Goal: Task Accomplishment & Management: Use online tool/utility

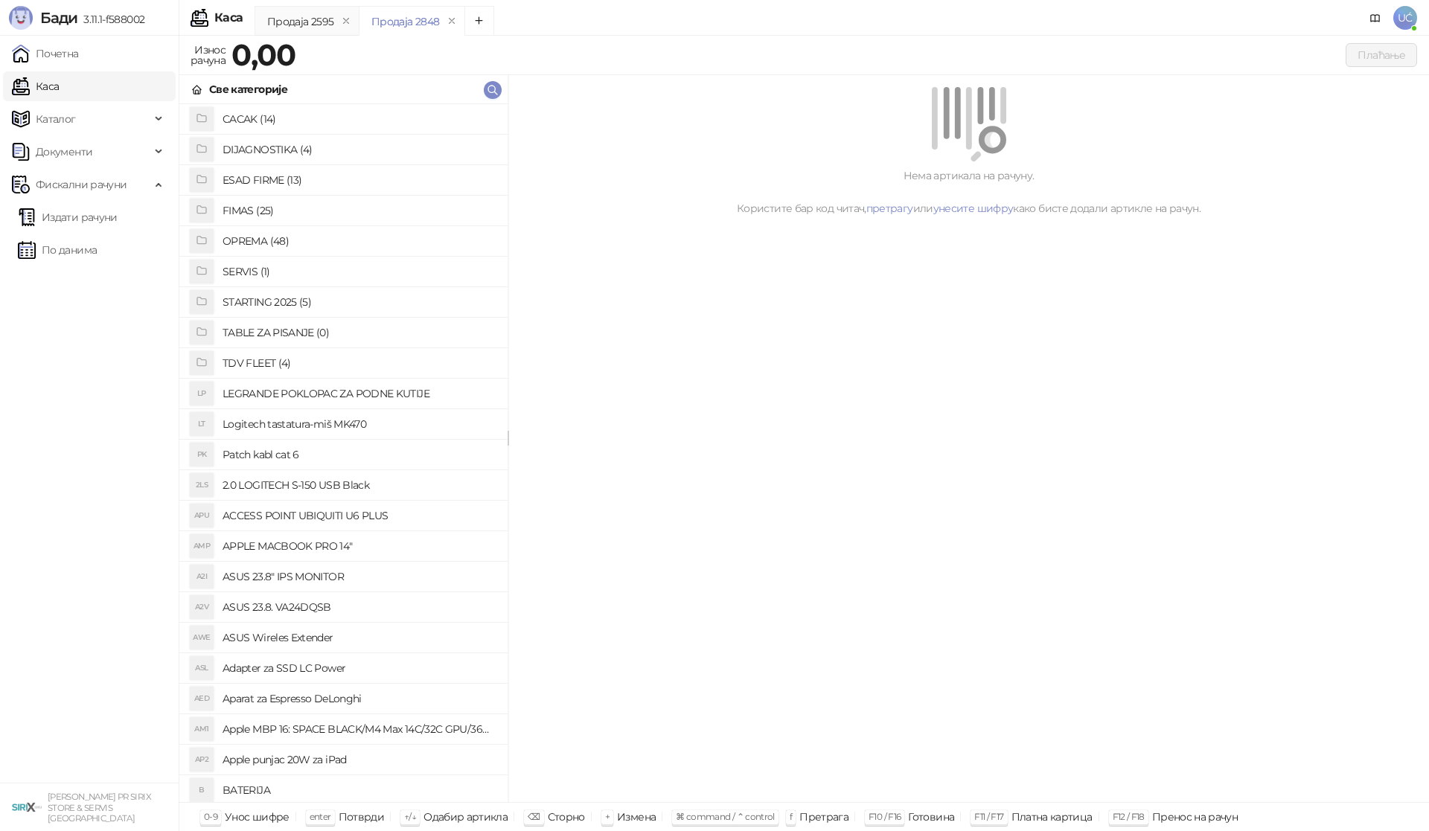
click at [270, 237] on h4 "OPREMA (48)" at bounding box center [359, 241] width 273 height 24
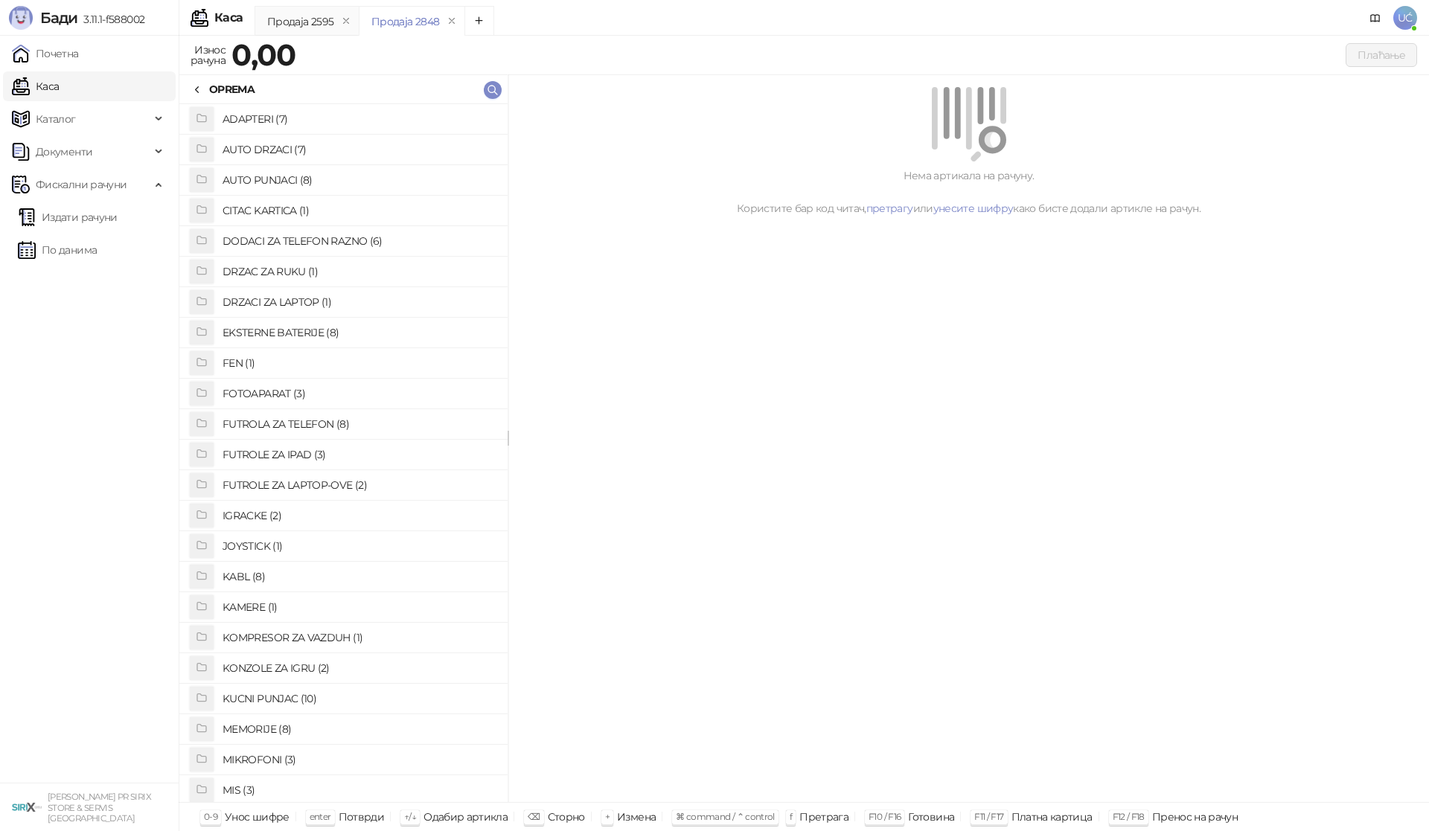
click at [265, 572] on h4 "KABL (8)" at bounding box center [359, 577] width 273 height 24
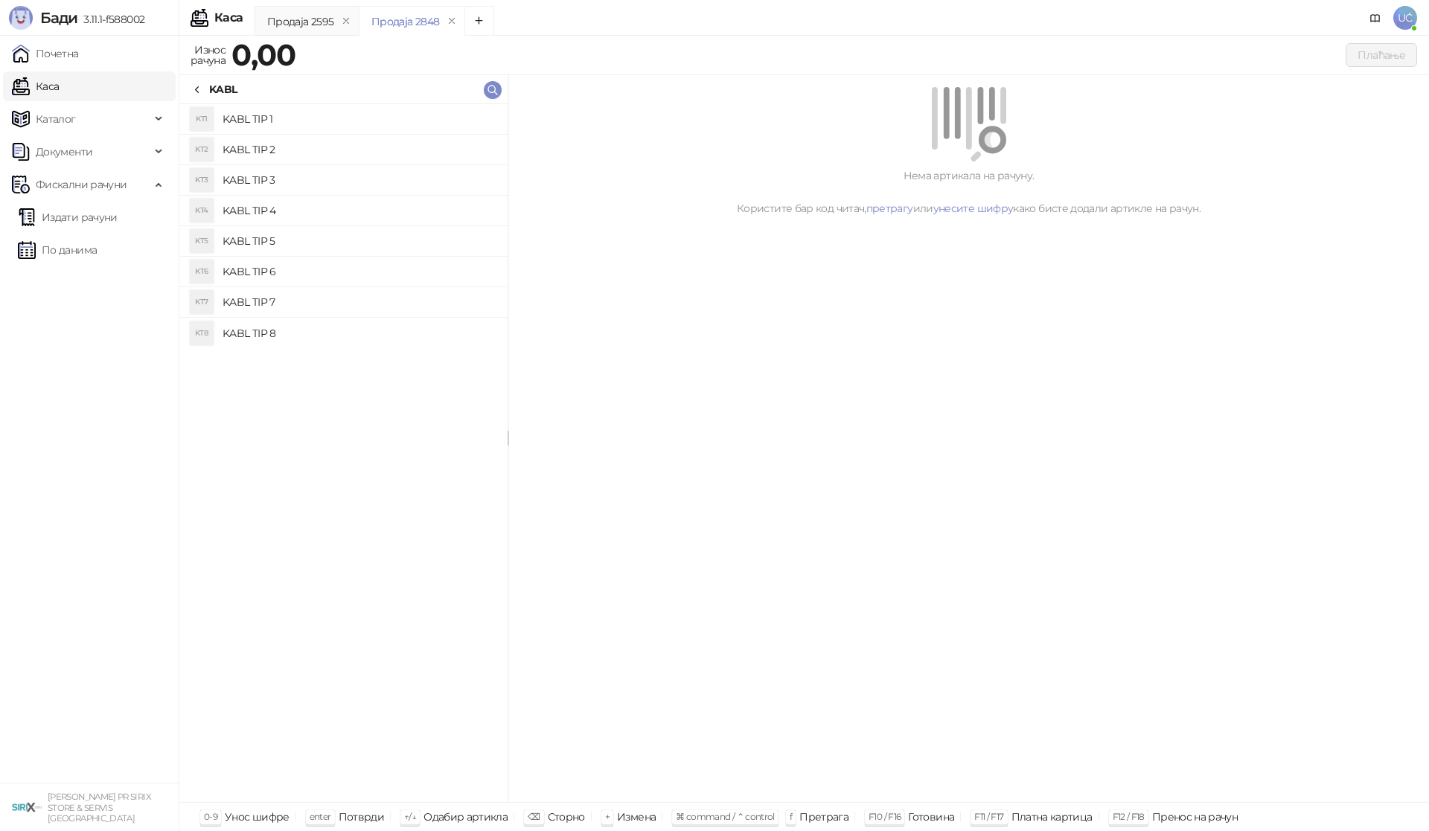
click at [291, 120] on h4 "KABL TIP 1" at bounding box center [359, 119] width 273 height 24
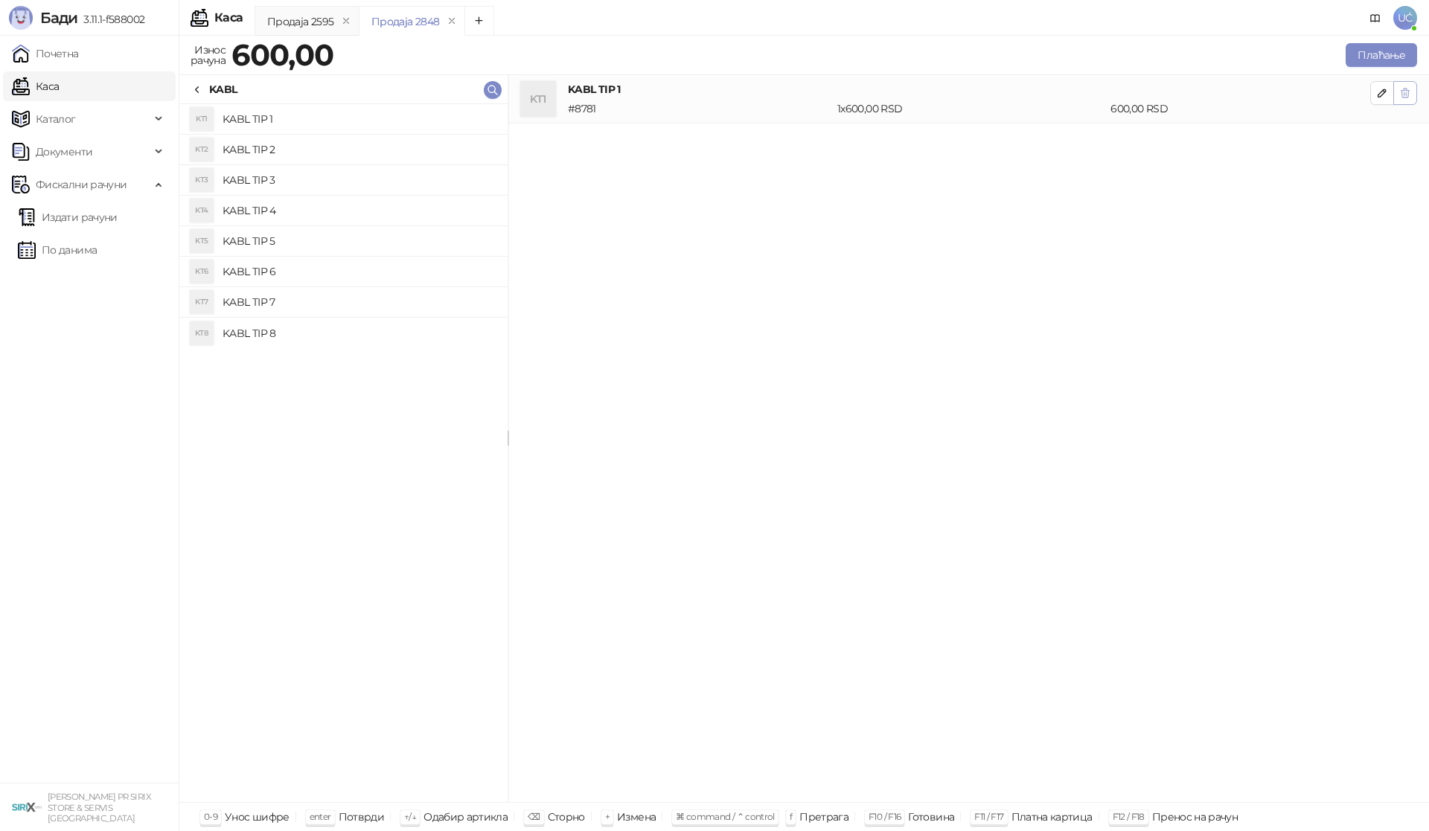
click at [1411, 92] on button "button" at bounding box center [1405, 93] width 24 height 24
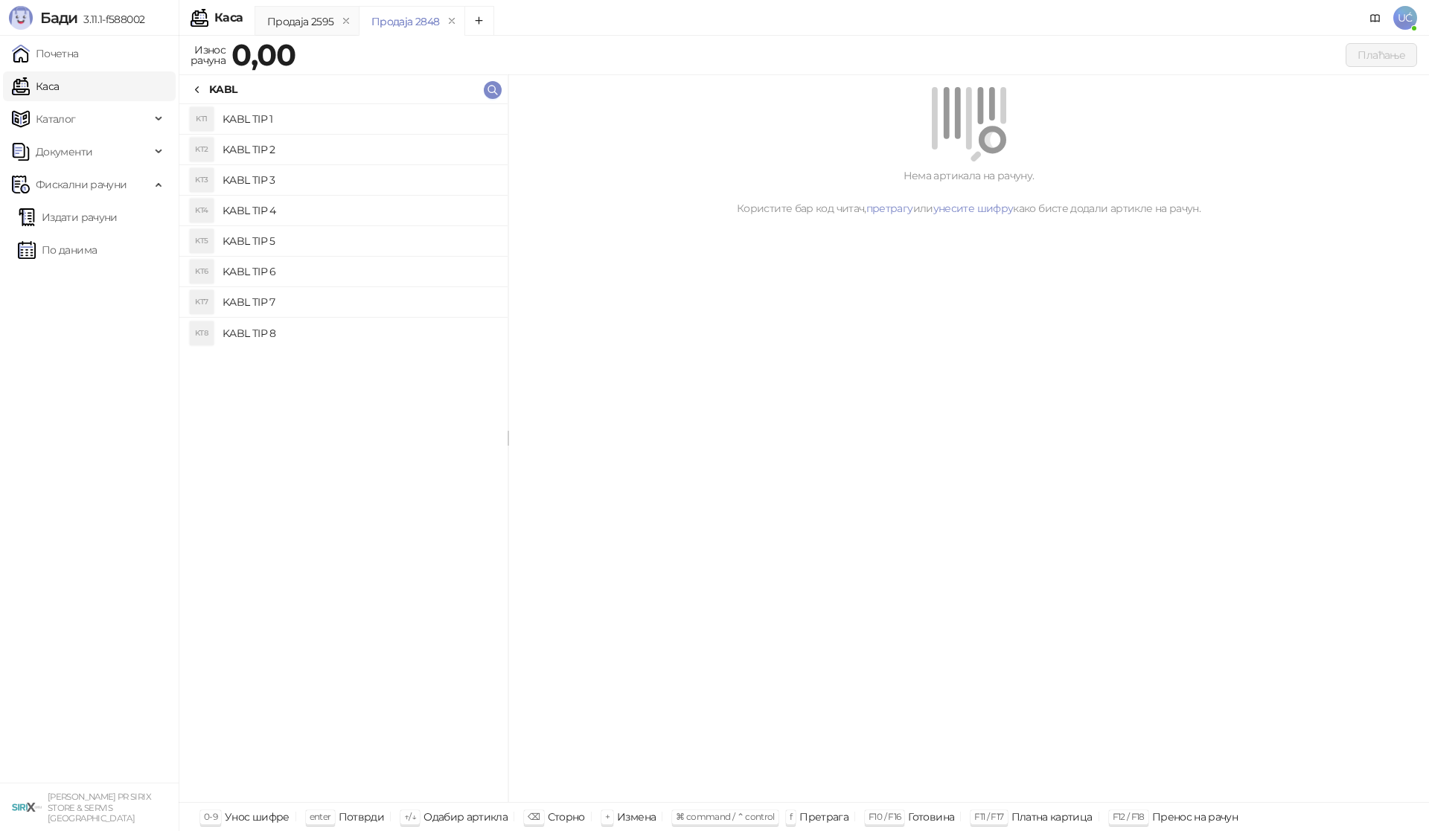
drag, startPoint x: 345, startPoint y: 154, endPoint x: 578, endPoint y: 133, distance: 233.9
click at [348, 154] on h4 "KABL TIP 2" at bounding box center [359, 150] width 273 height 24
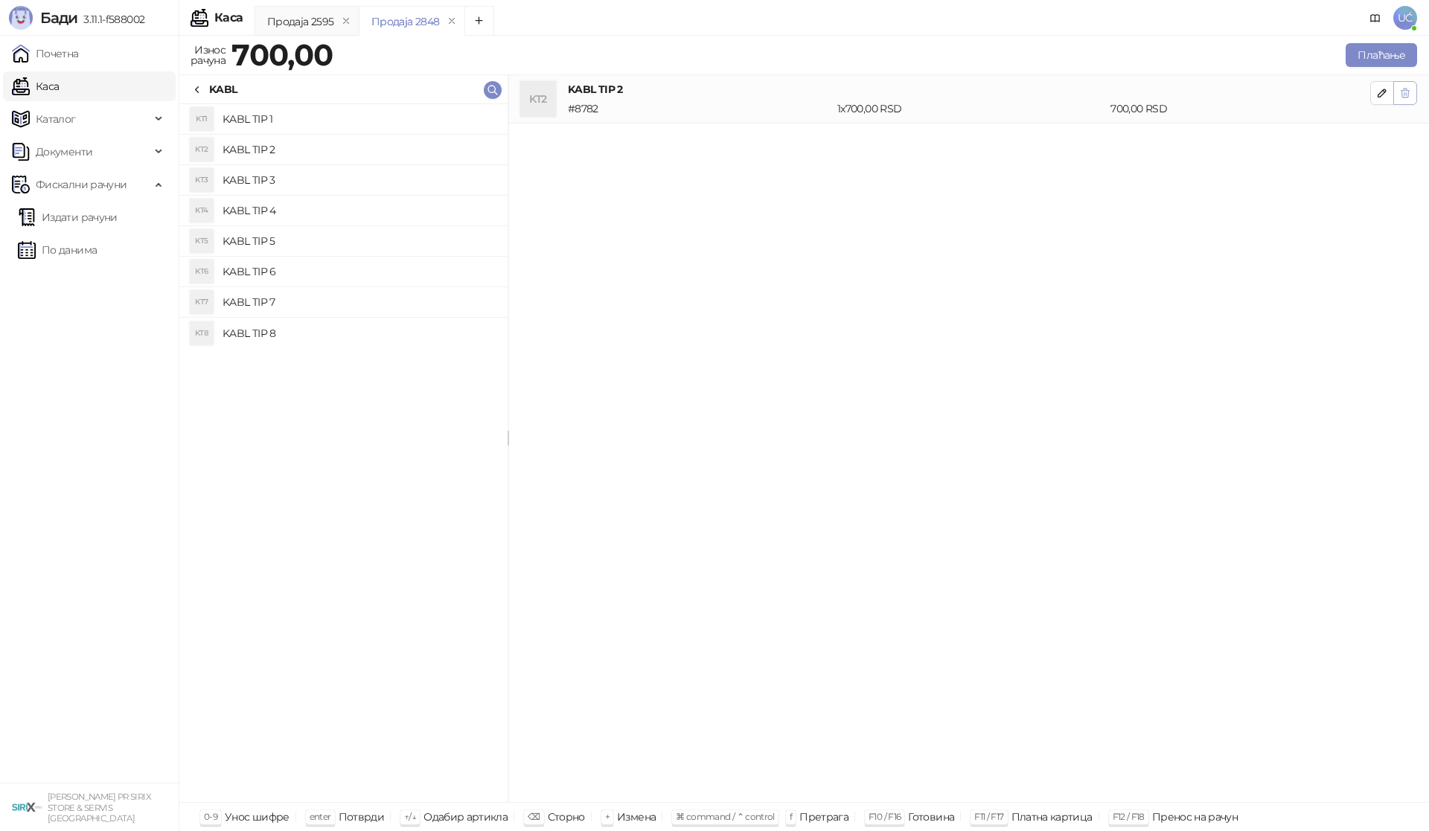
click at [1410, 95] on icon "button" at bounding box center [1405, 93] width 12 height 12
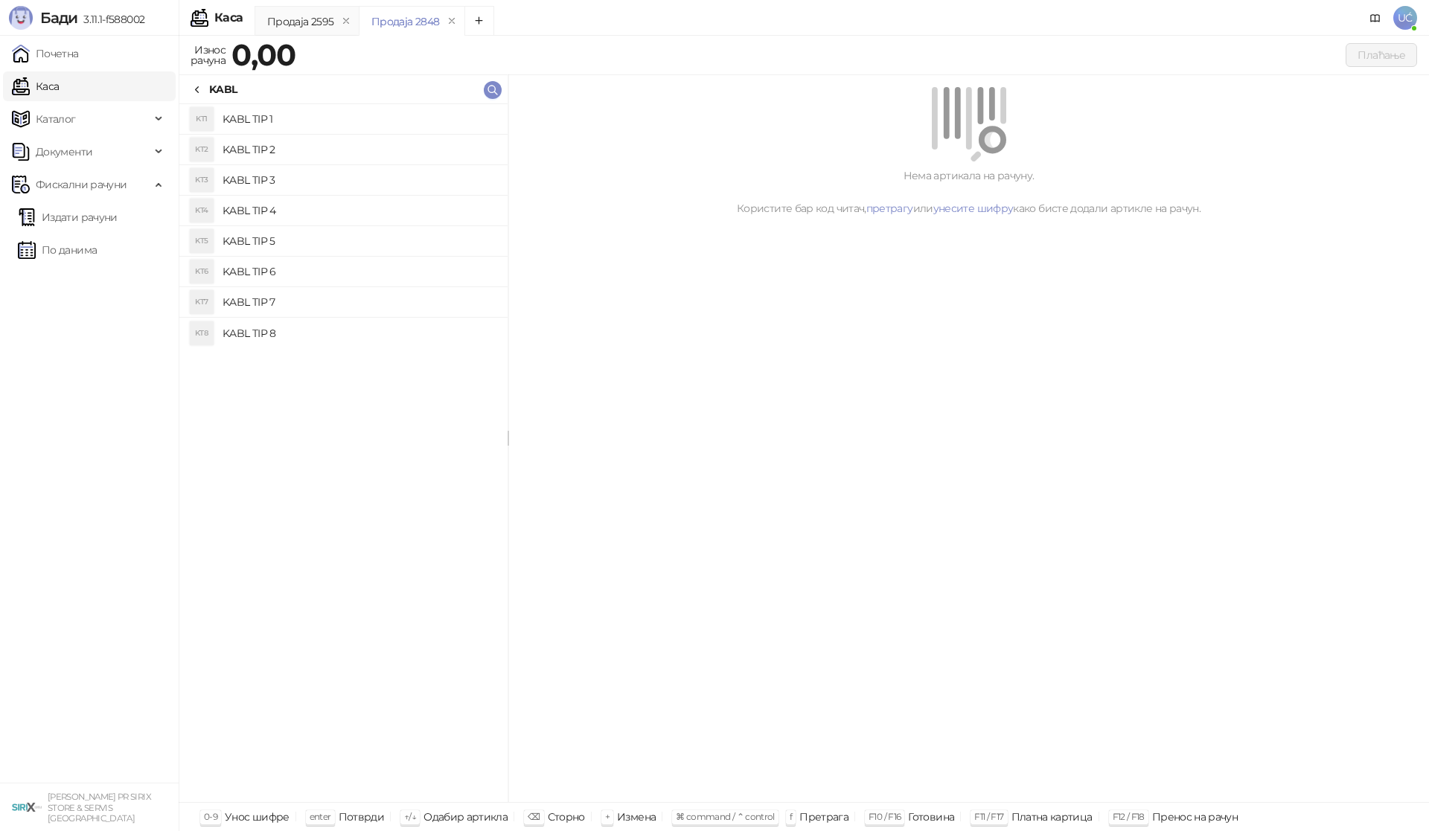
click at [272, 330] on h4 "KABL TIP 8" at bounding box center [359, 334] width 273 height 24
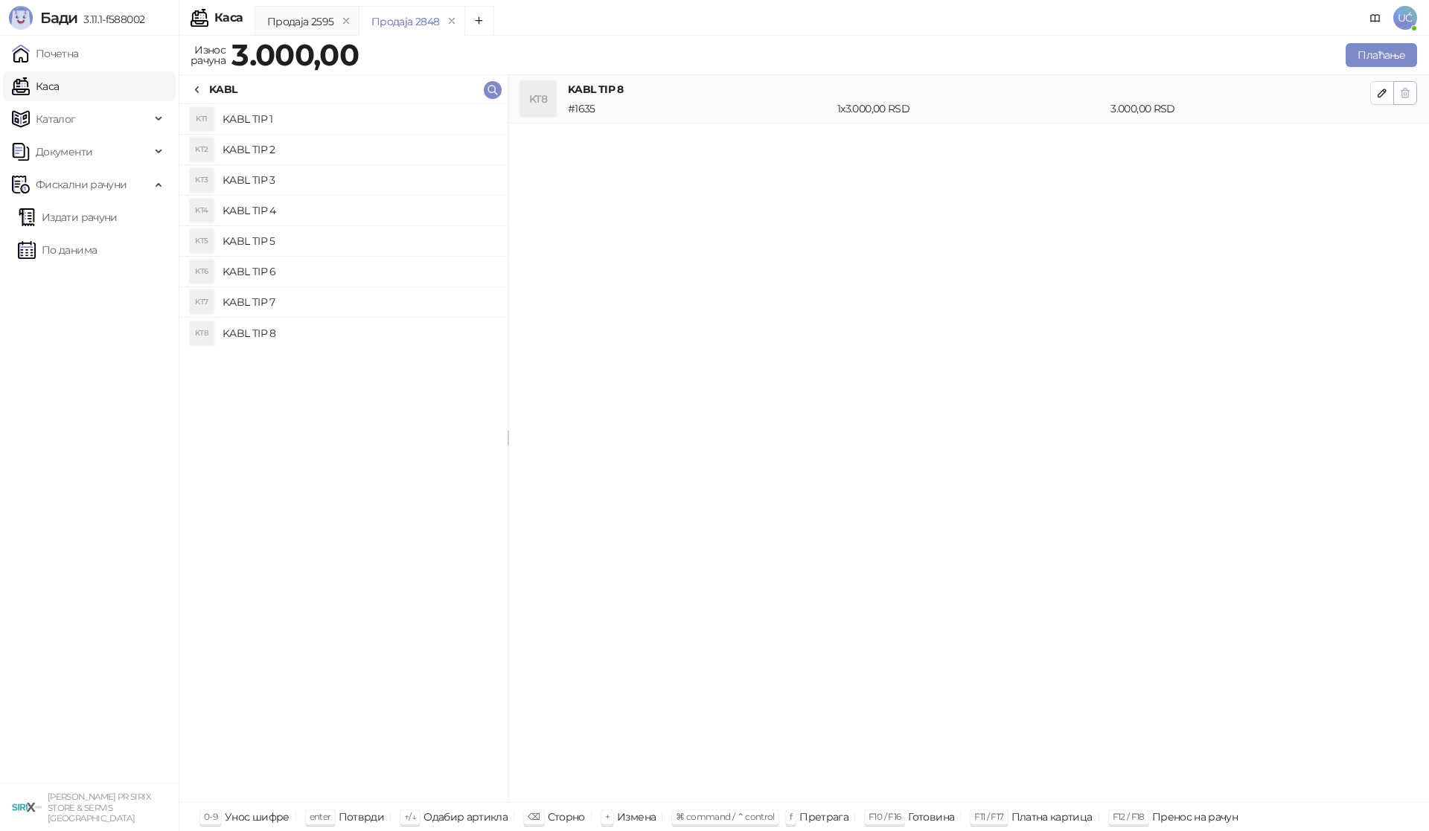
click at [1403, 94] on icon "button" at bounding box center [1405, 93] width 12 height 12
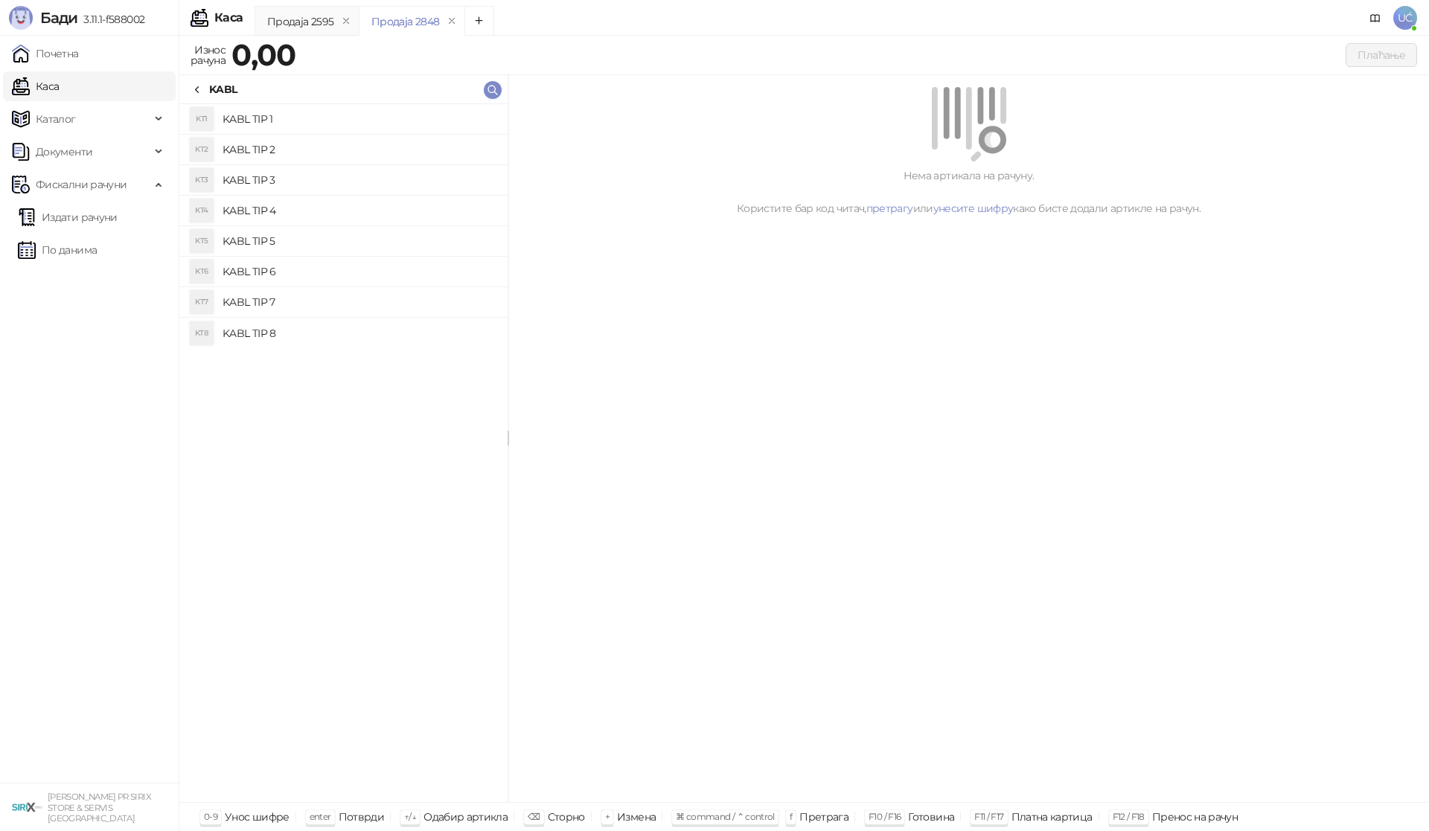
click at [255, 300] on h4 "KABL TIP 7" at bounding box center [359, 302] width 273 height 24
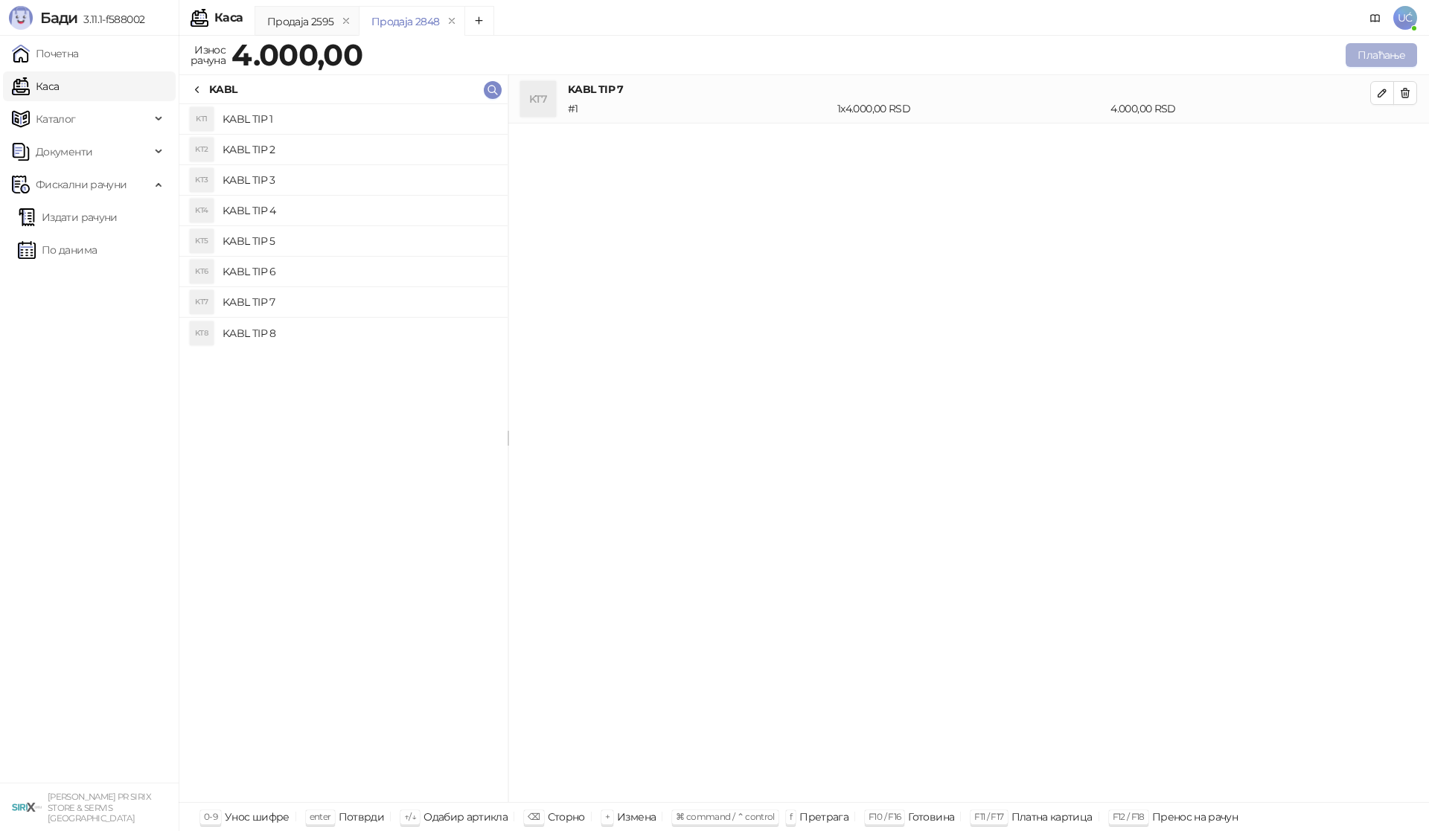
click at [1365, 60] on button "Плаћање" at bounding box center [1381, 55] width 71 height 24
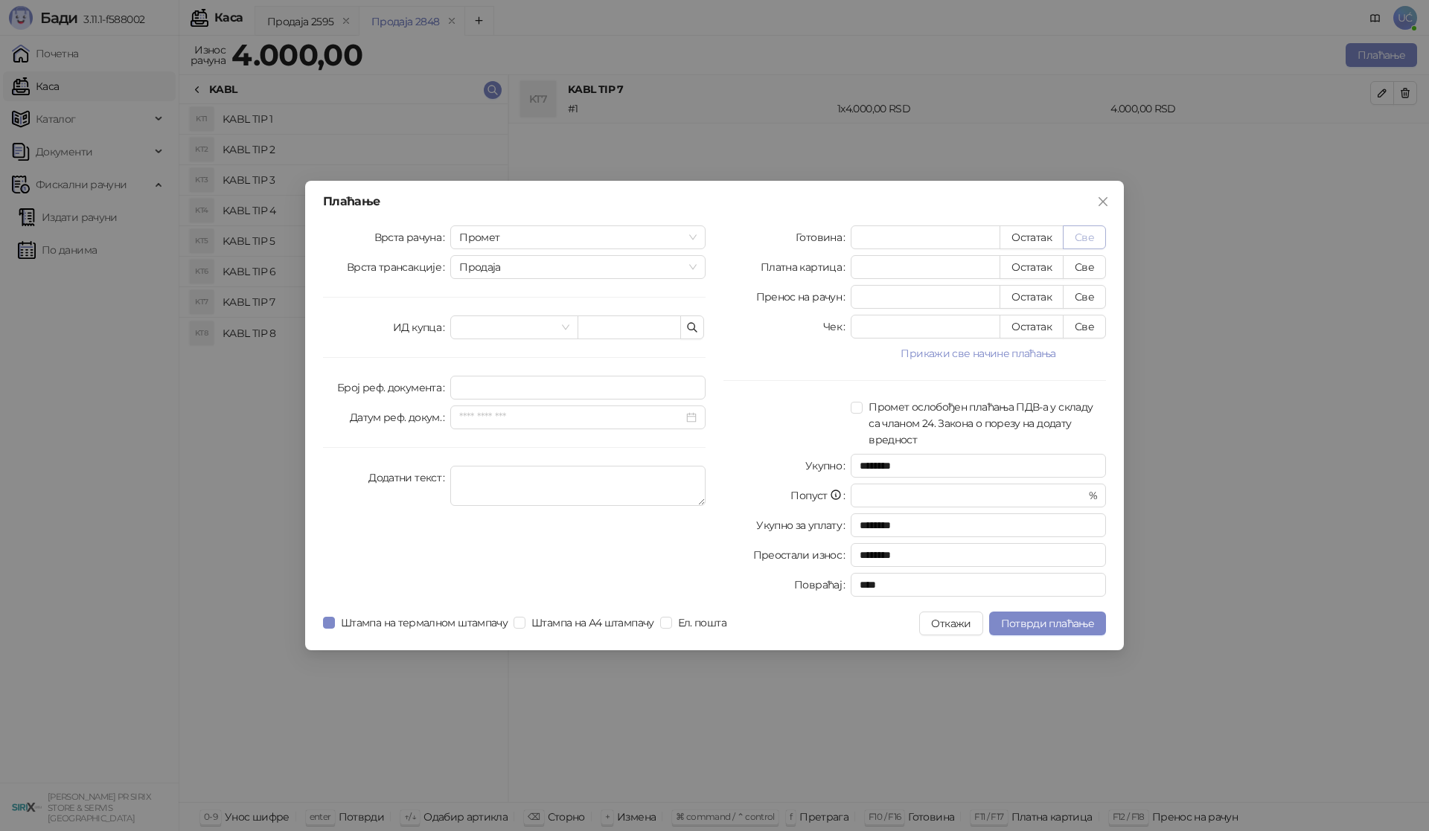
click at [1077, 239] on button "Све" at bounding box center [1084, 238] width 43 height 24
type input "****"
click at [1072, 621] on span "Потврди плаћање" at bounding box center [1047, 623] width 93 height 13
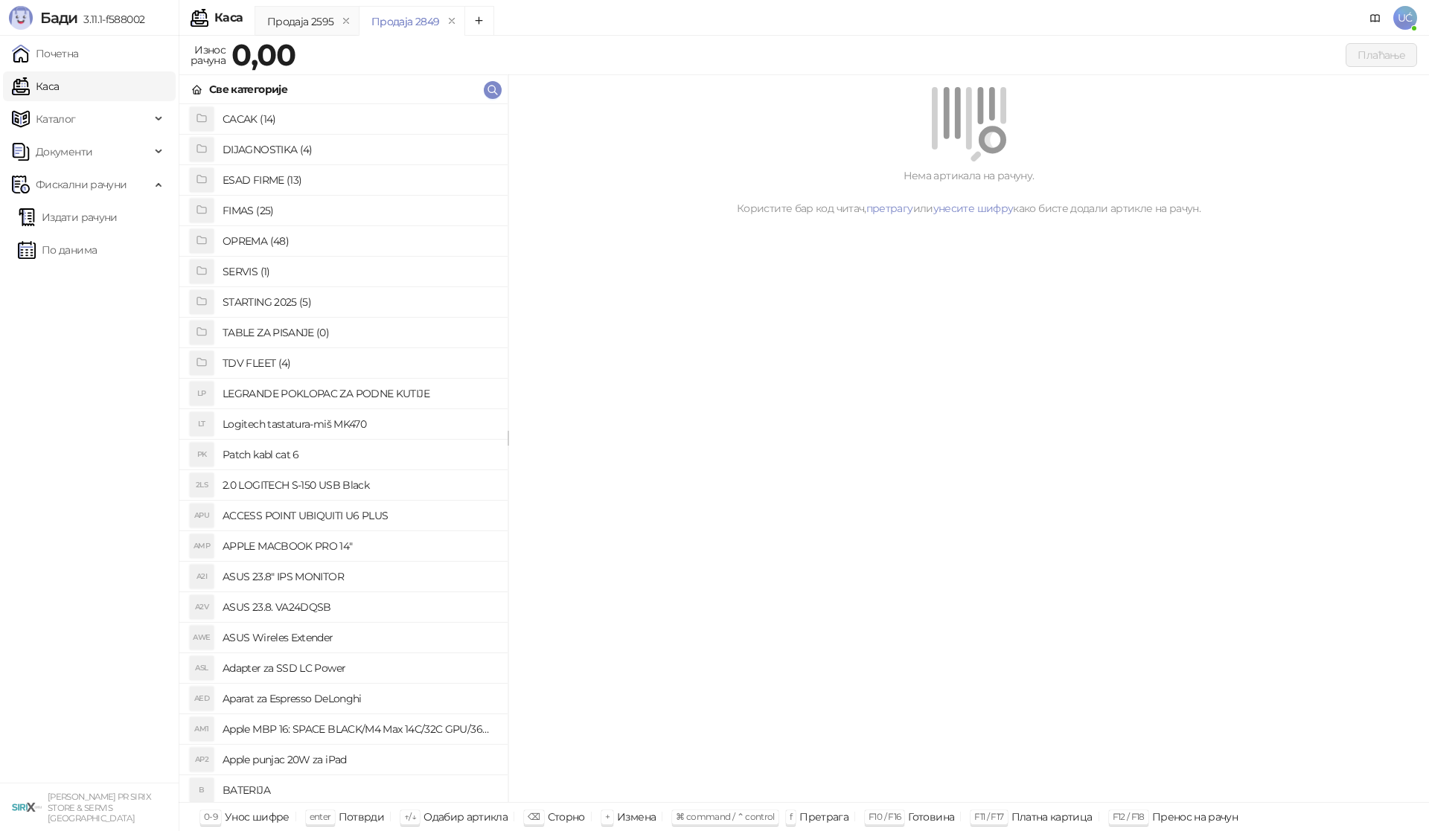
click at [292, 240] on h4 "OPREMA (48)" at bounding box center [359, 241] width 273 height 24
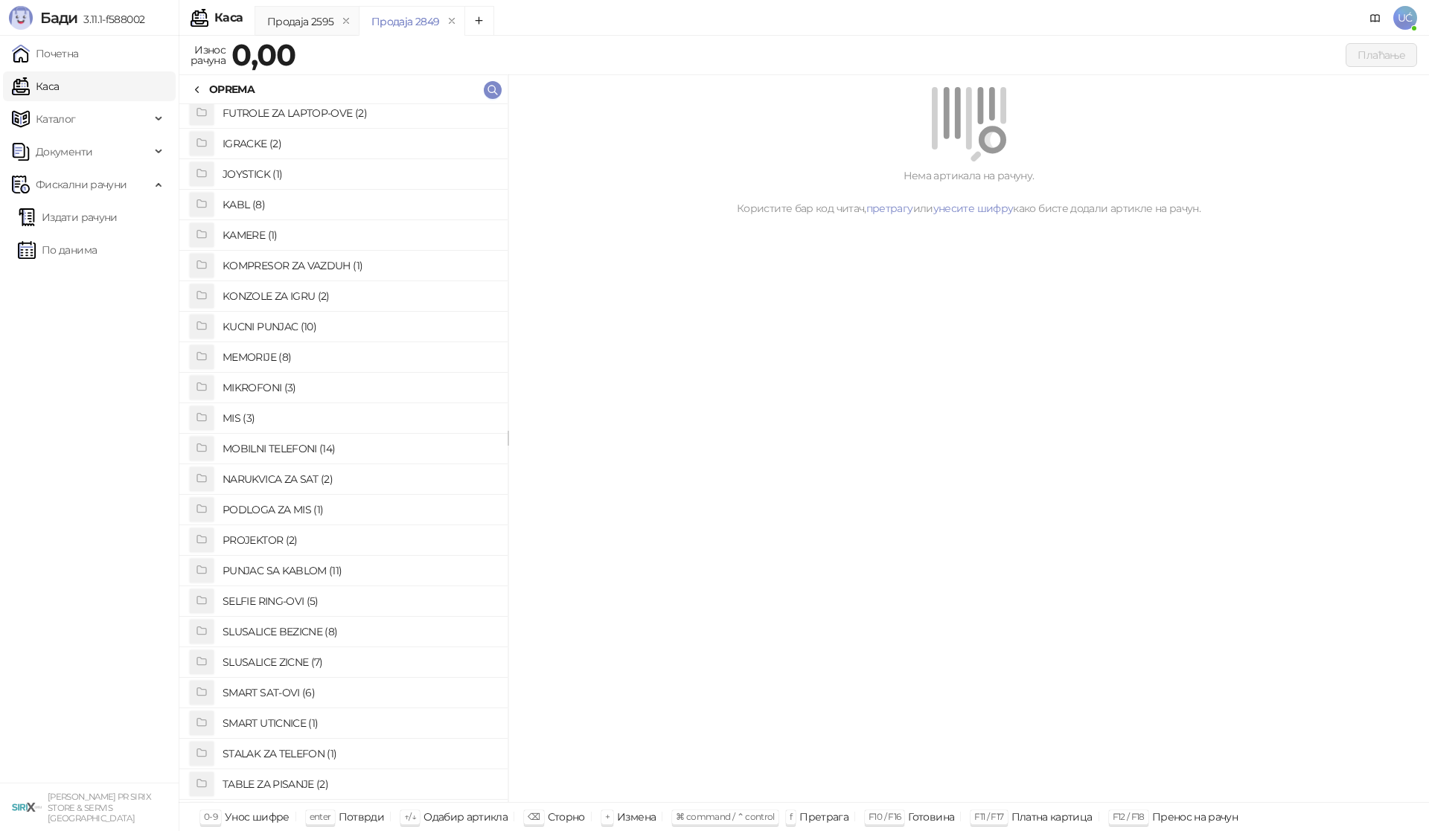
scroll to position [595, 0]
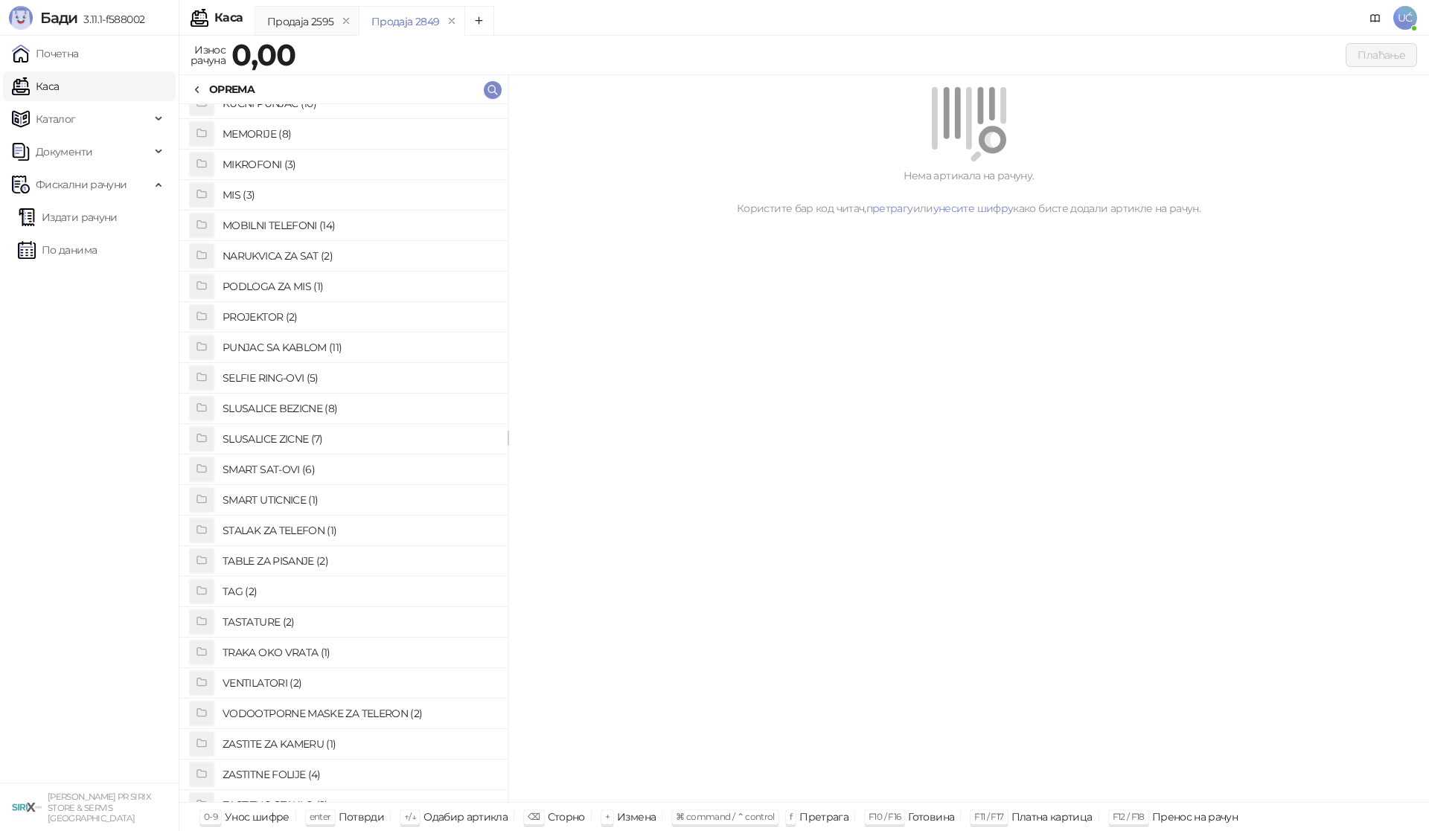
click at [300, 441] on h4 "SLUSALICE ZICNE (7)" at bounding box center [359, 439] width 273 height 24
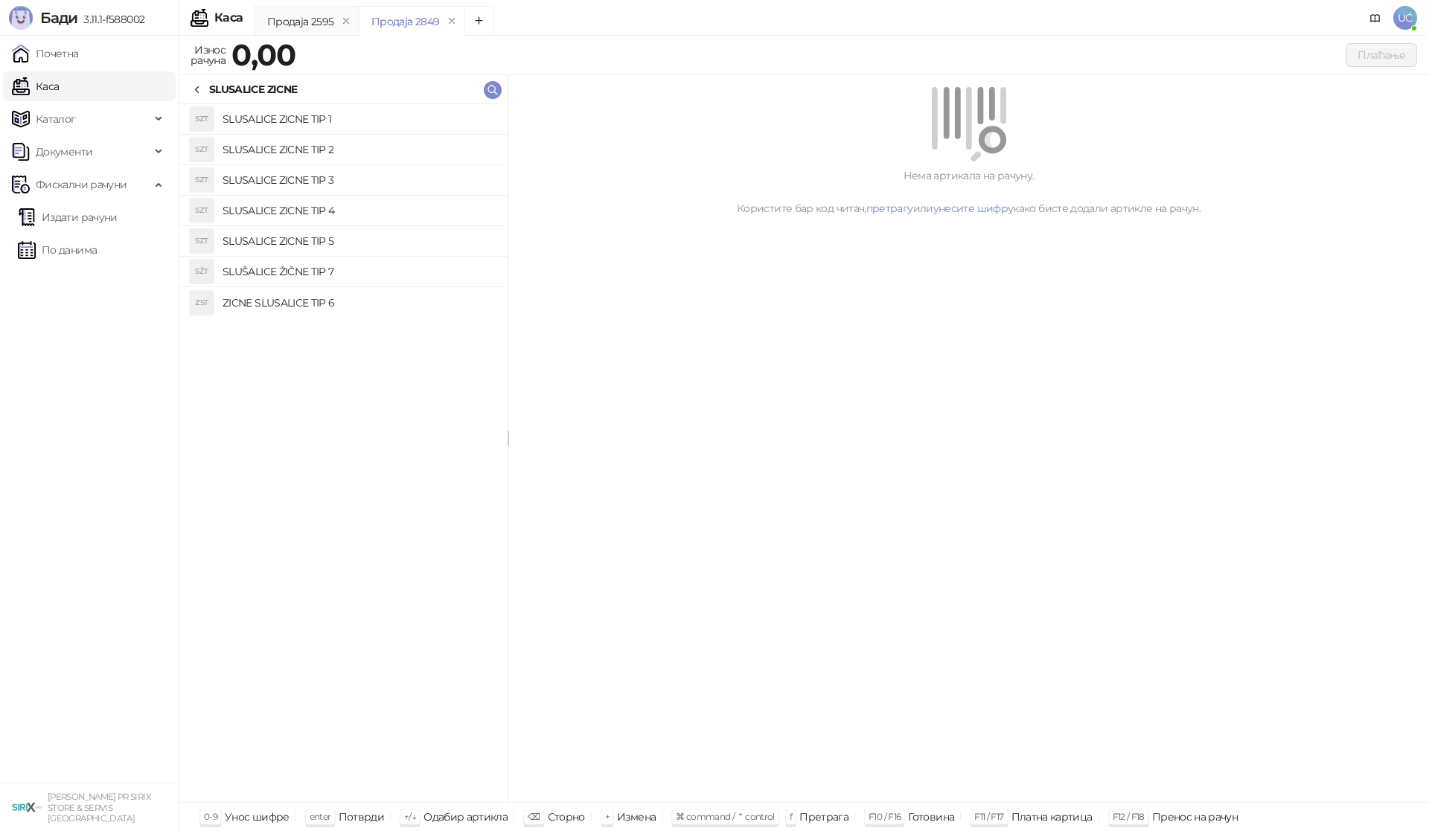
click at [327, 154] on h4 "SLUSALICE ZICNE TIP 2" at bounding box center [359, 150] width 273 height 24
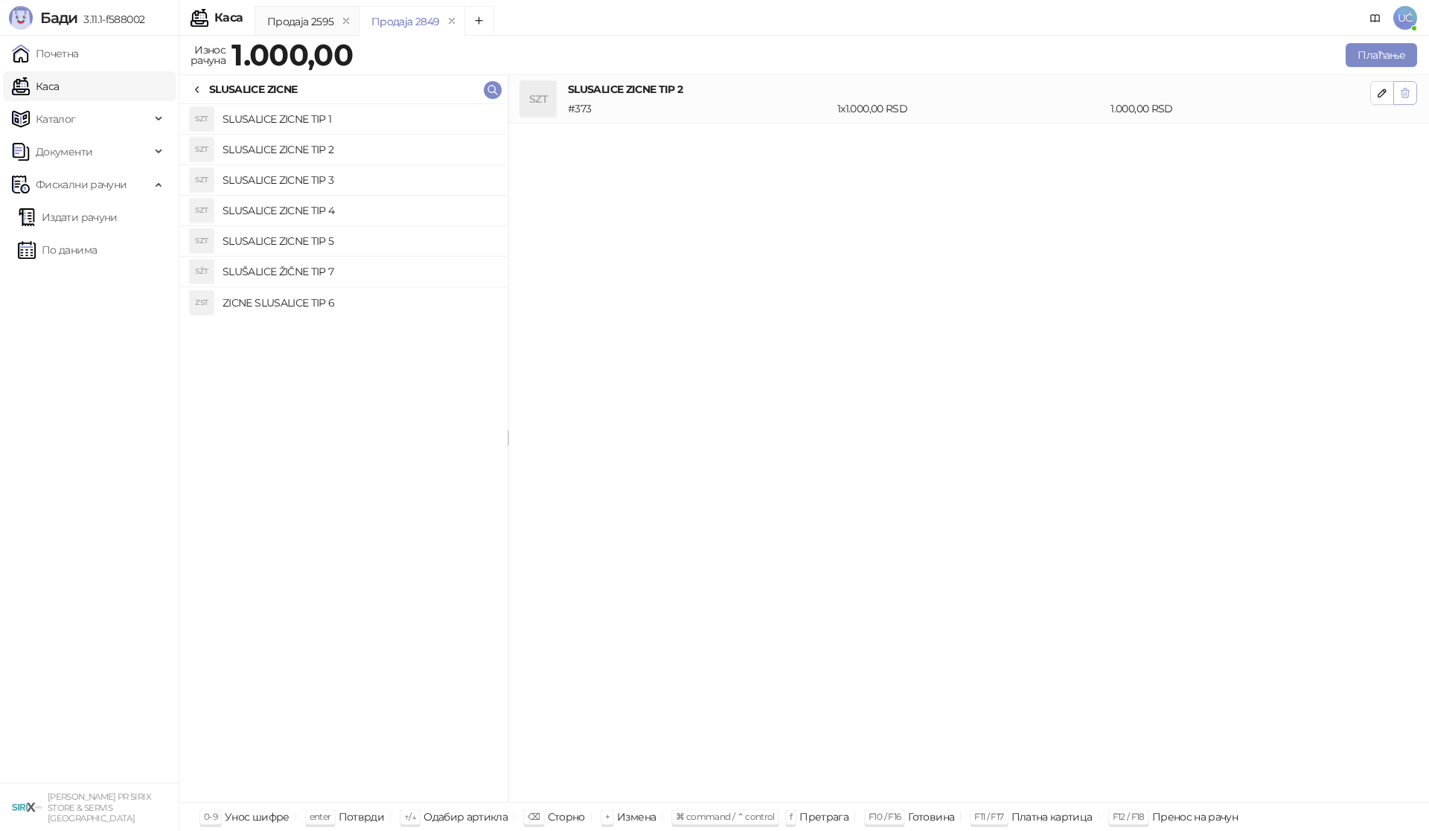
click at [1409, 98] on icon "button" at bounding box center [1405, 93] width 12 height 12
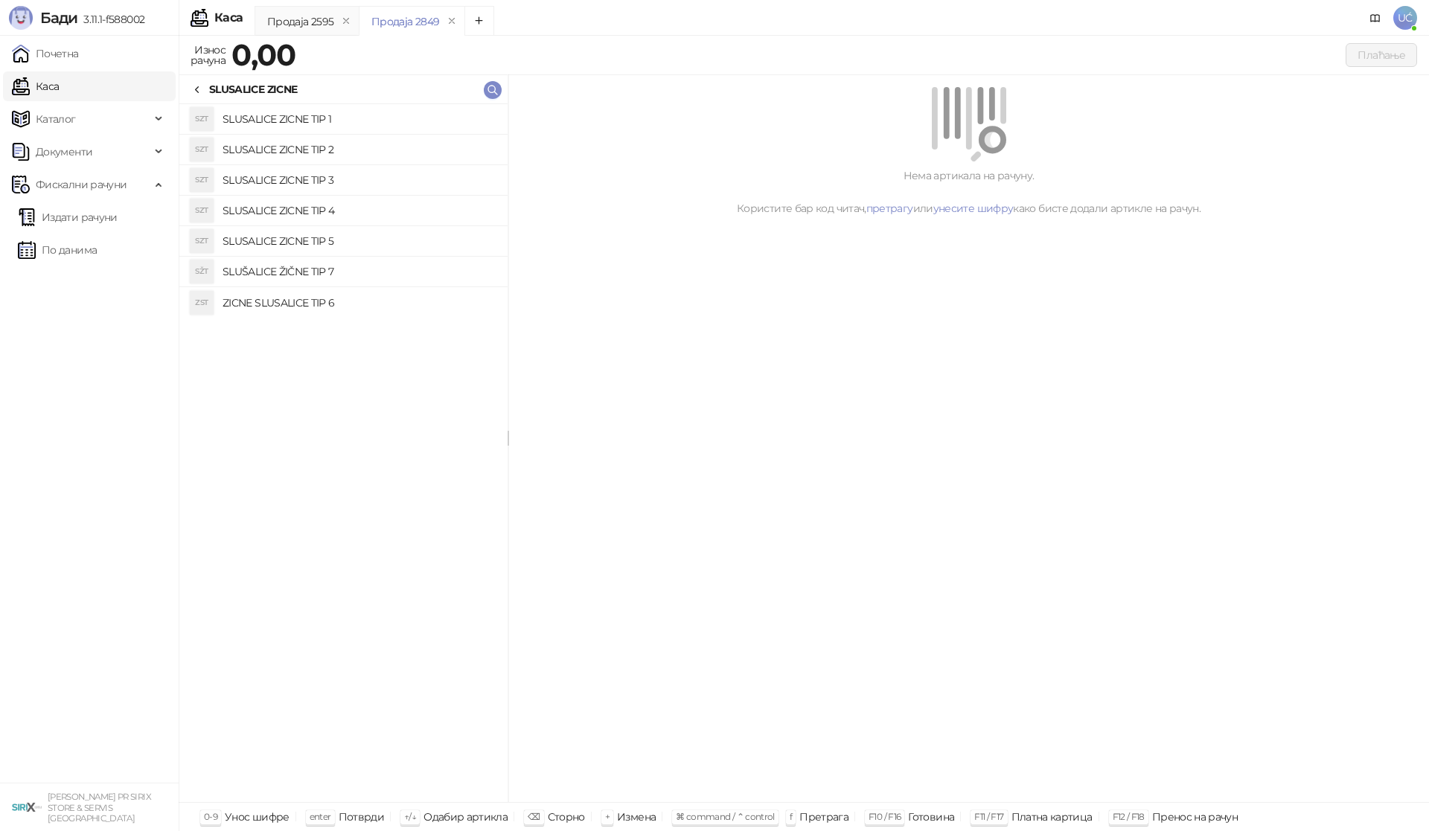
click at [418, 176] on h4 "SLUSALICE ZICNE TIP 3" at bounding box center [359, 180] width 273 height 24
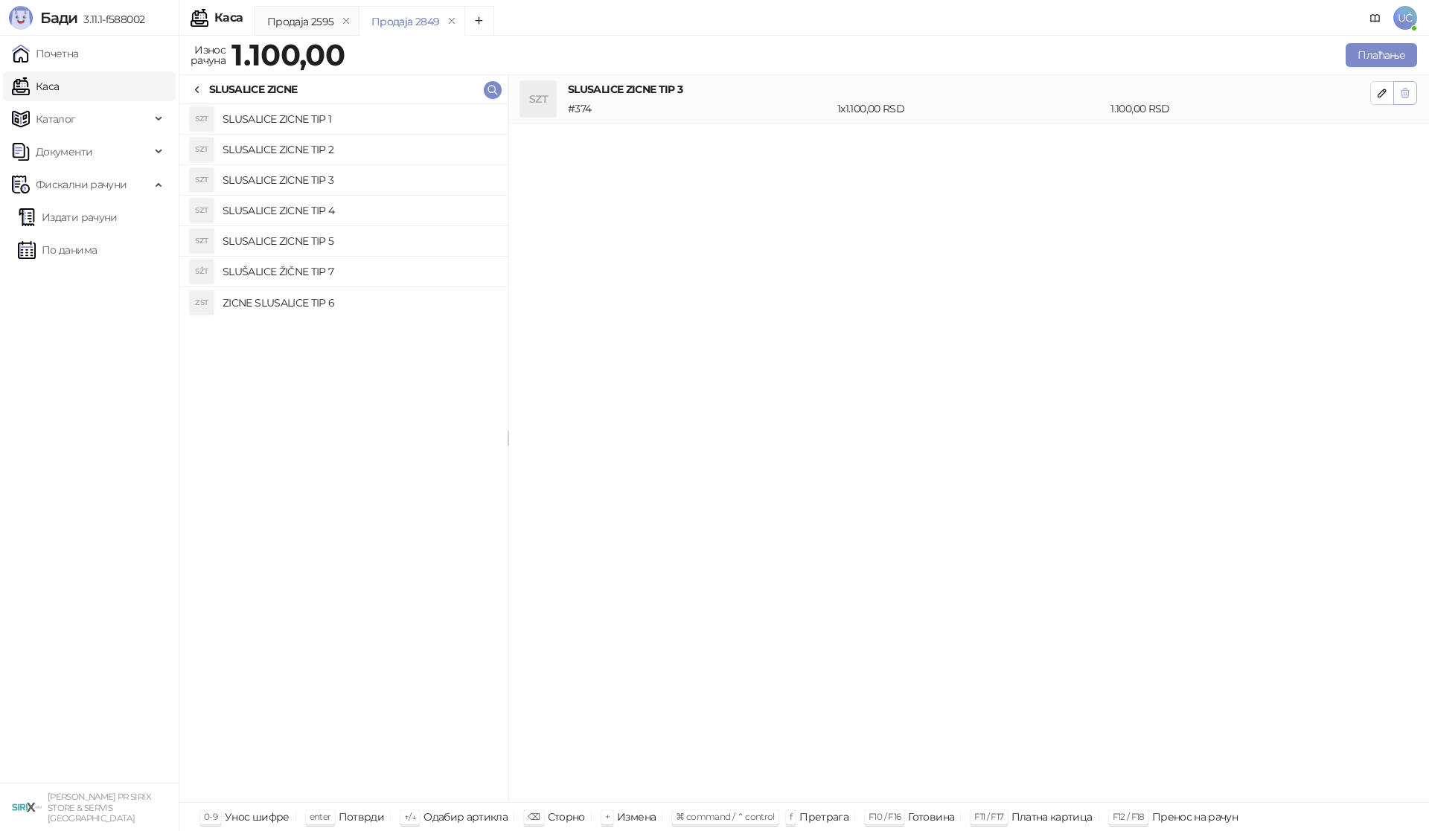
click at [1413, 95] on button "button" at bounding box center [1405, 93] width 24 height 24
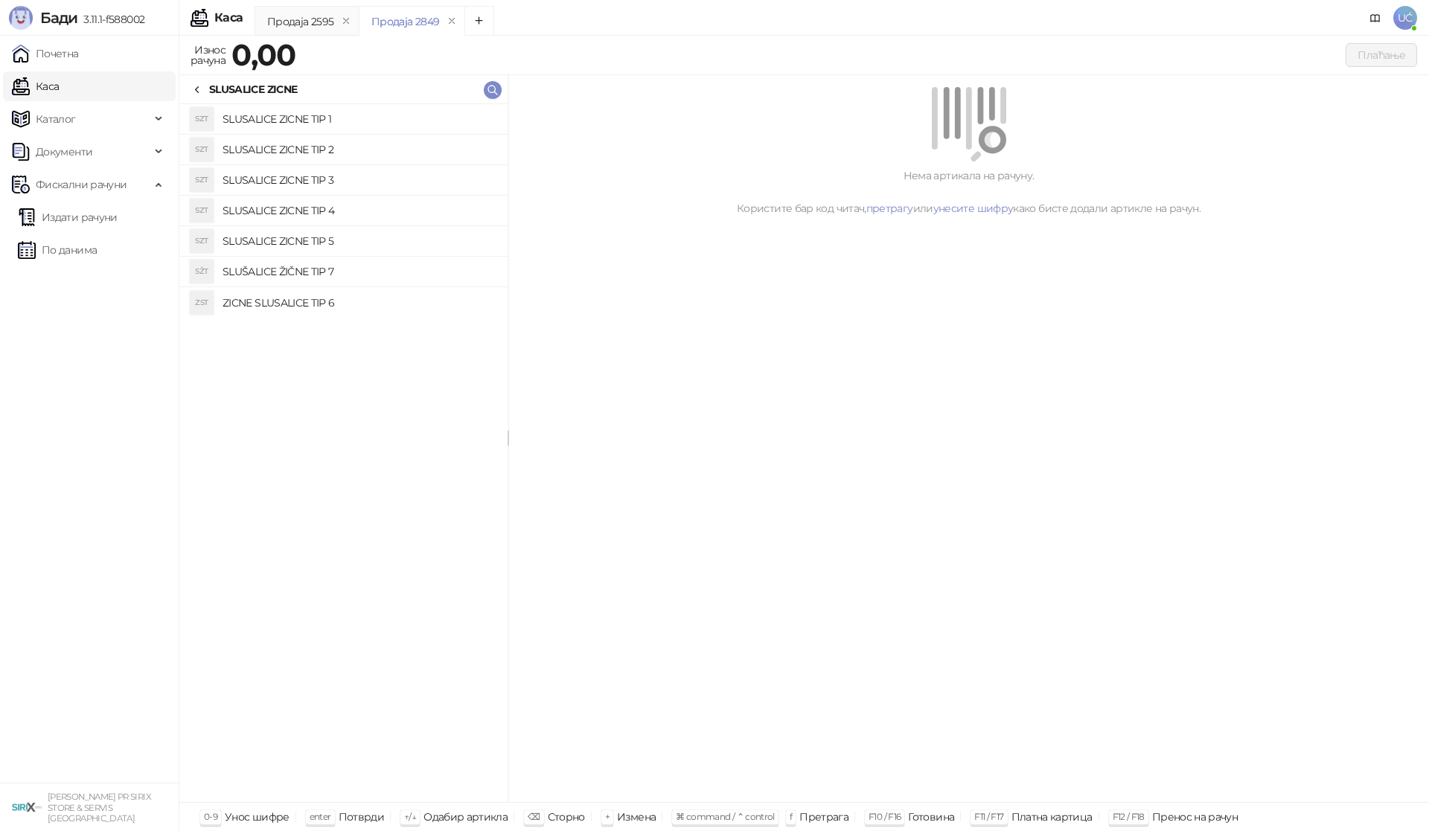
click at [330, 202] on h4 "SLUSALICE ZICNE TIP 4" at bounding box center [359, 211] width 273 height 24
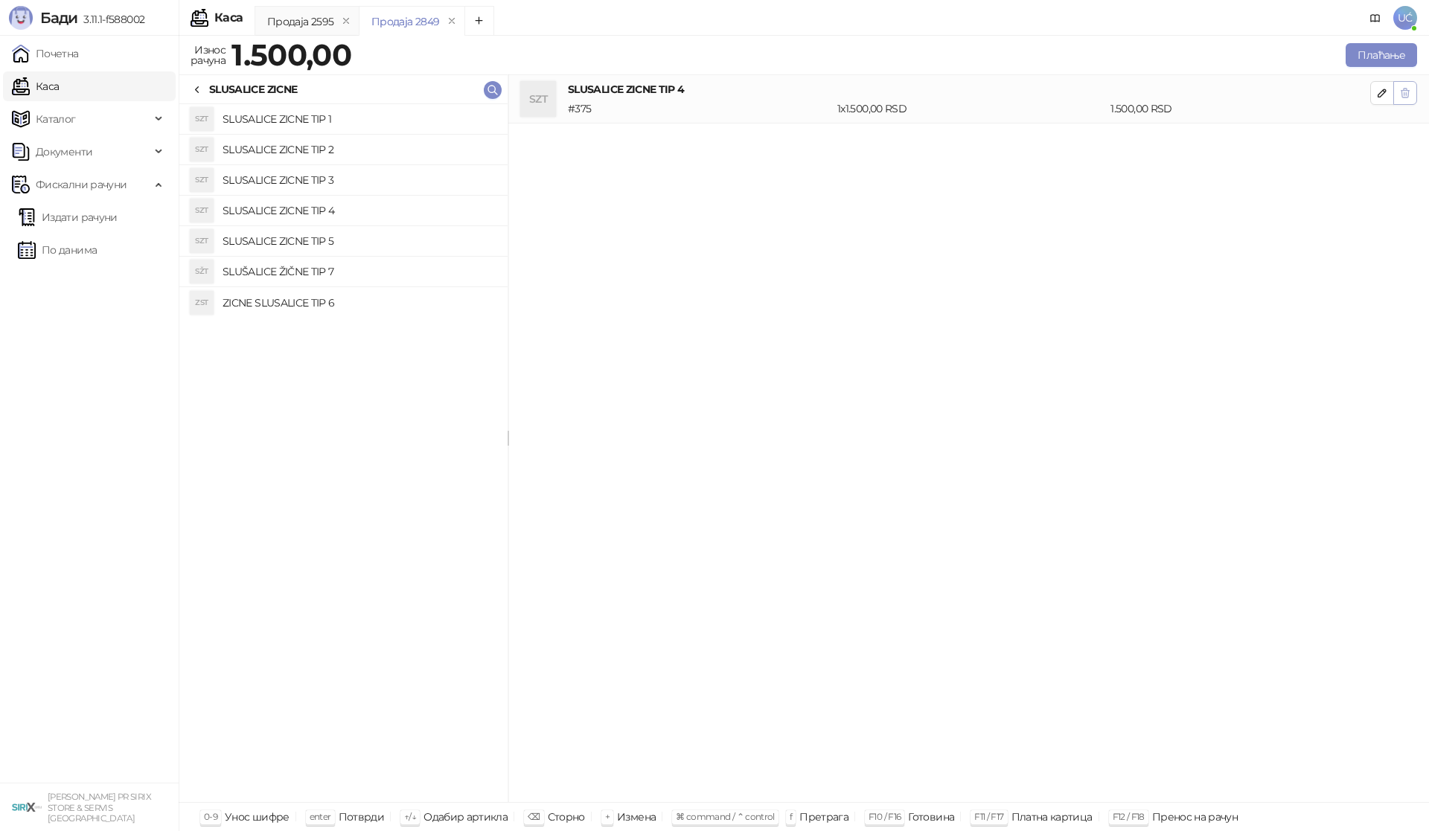
click at [1408, 98] on icon "button" at bounding box center [1405, 93] width 12 height 12
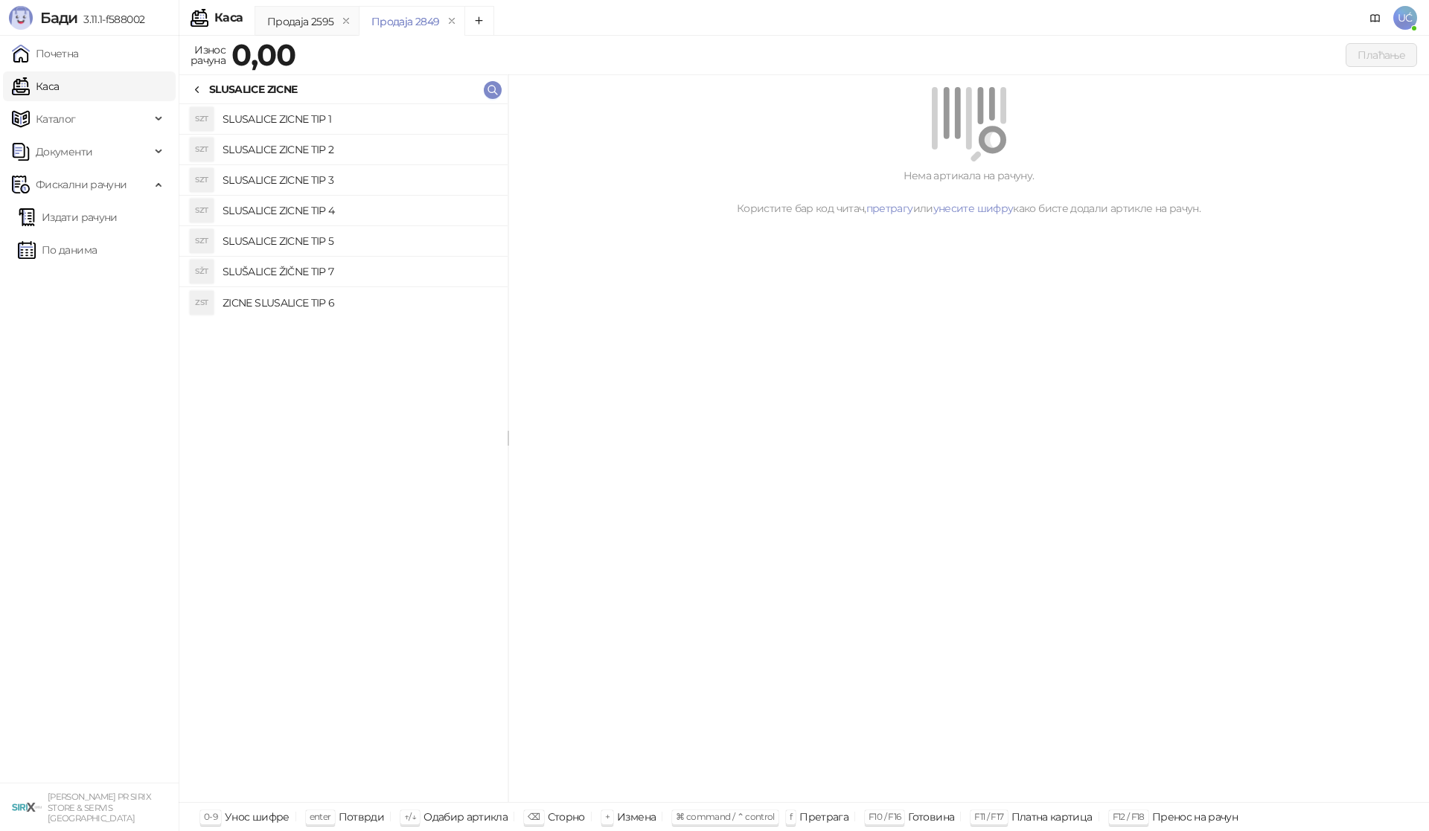
click at [384, 244] on h4 "SLUSALICE ZICNE TIP 5" at bounding box center [359, 241] width 273 height 24
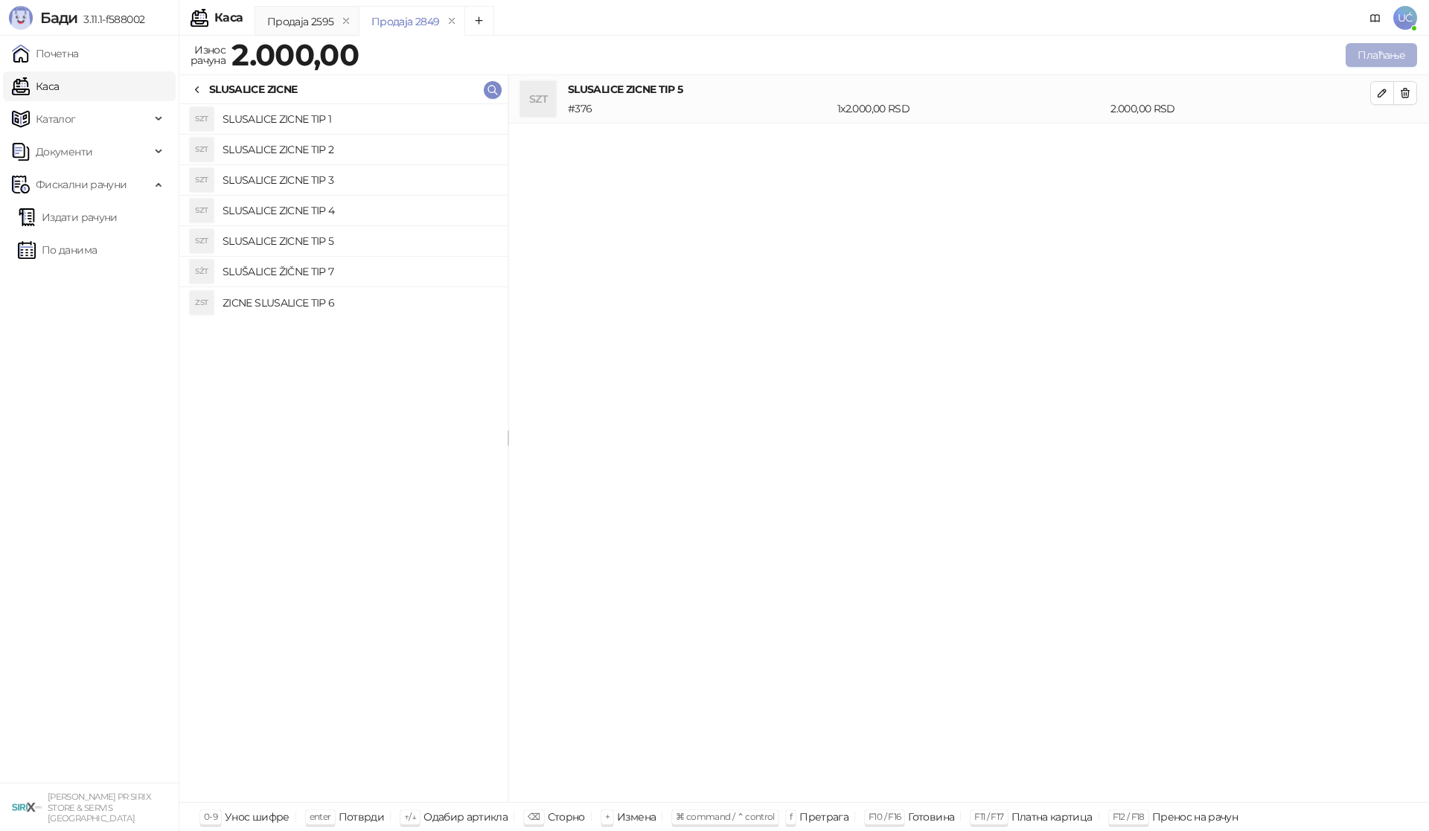
click at [1365, 57] on button "Плаћање" at bounding box center [1381, 55] width 71 height 24
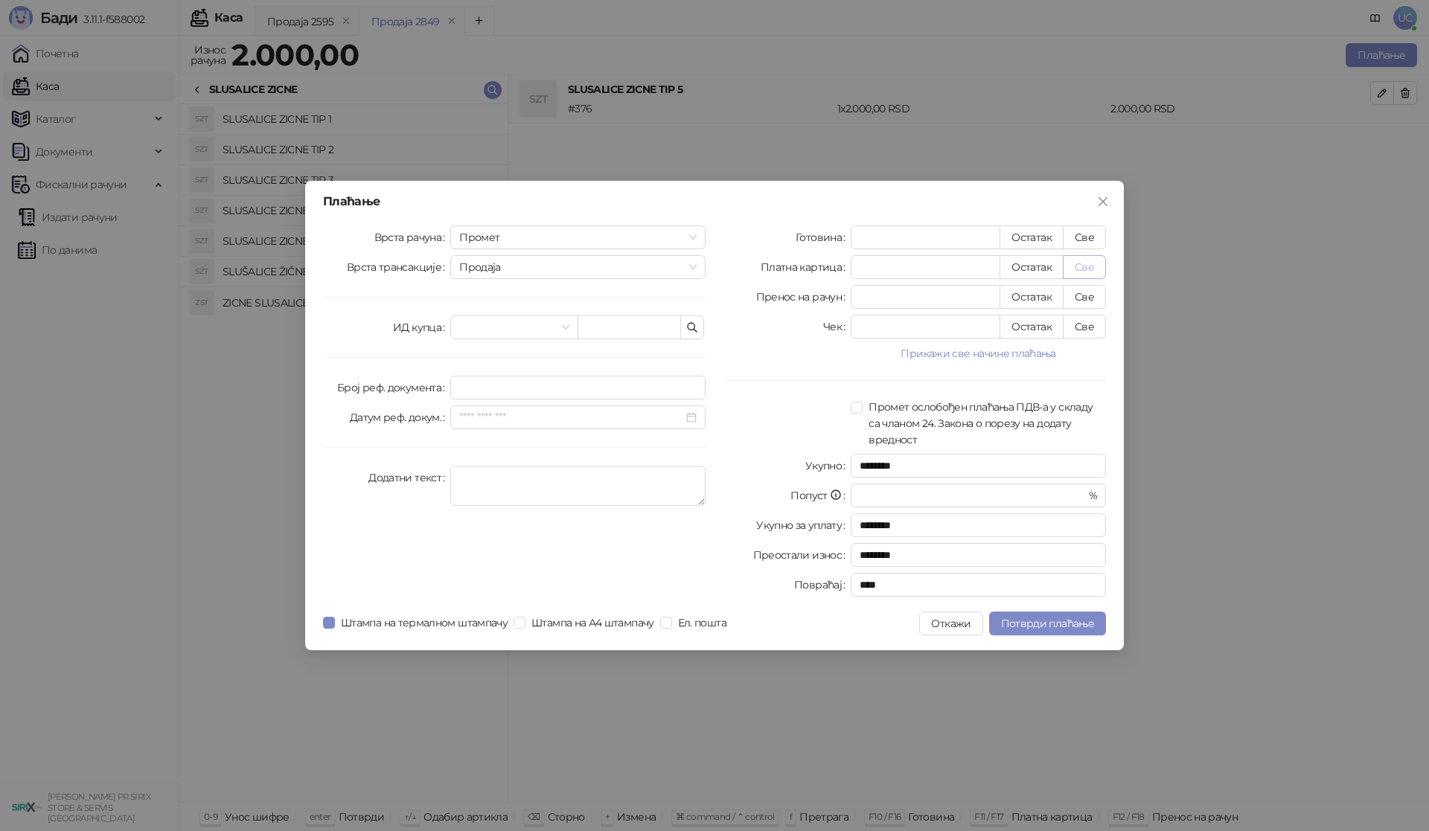
click at [1087, 263] on button "Све" at bounding box center [1084, 267] width 43 height 24
type input "****"
click at [1080, 619] on span "Потврди плаћање" at bounding box center [1047, 623] width 93 height 13
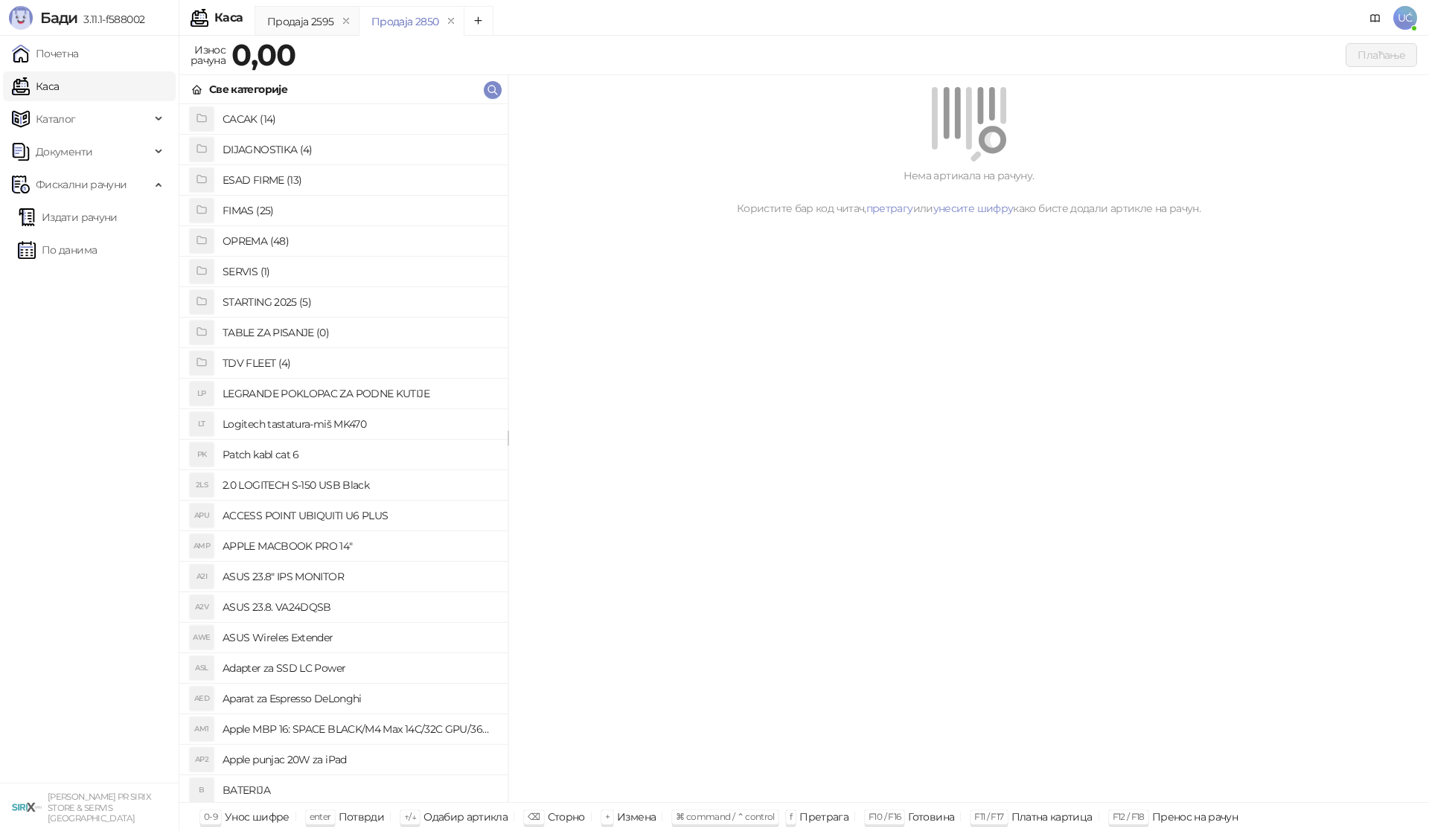
click at [284, 238] on h4 "OPREMA (48)" at bounding box center [359, 241] width 273 height 24
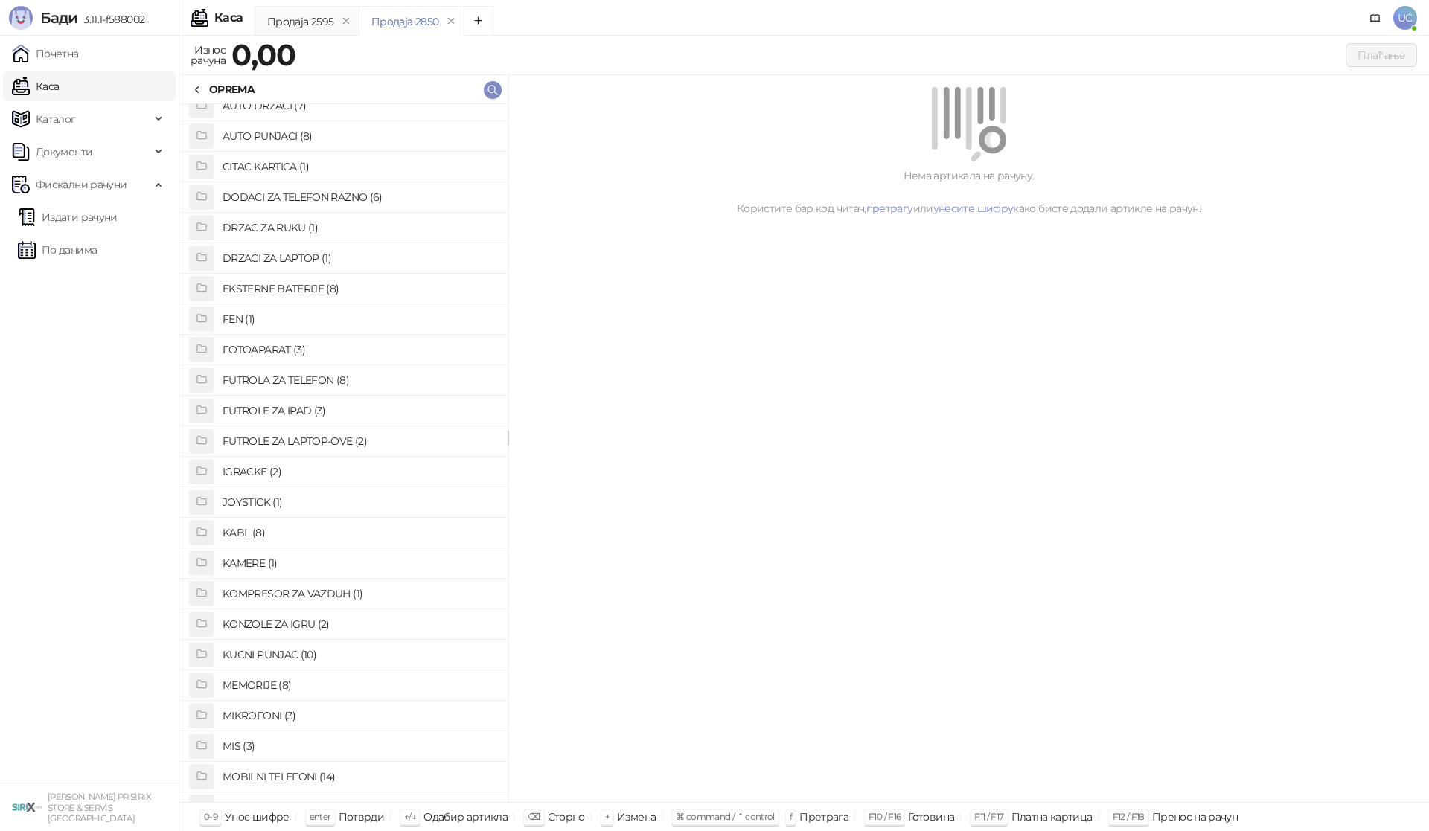
scroll to position [74, 0]
click at [289, 252] on h4 "EKSTERNE BATERIJE (8)" at bounding box center [359, 258] width 273 height 24
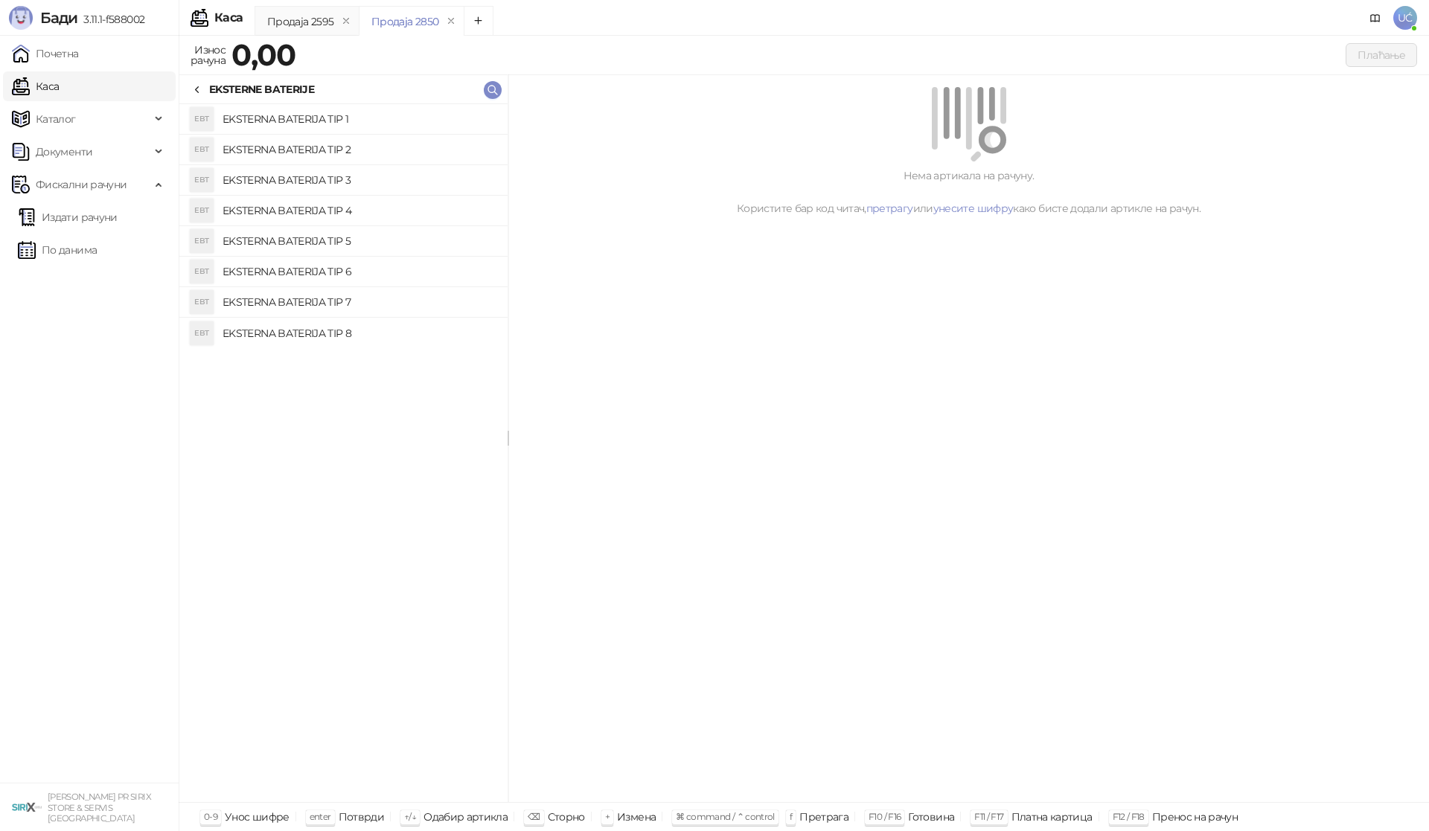
click at [346, 179] on h4 "EKSTERNA BATERIJA TIP 3" at bounding box center [359, 180] width 273 height 24
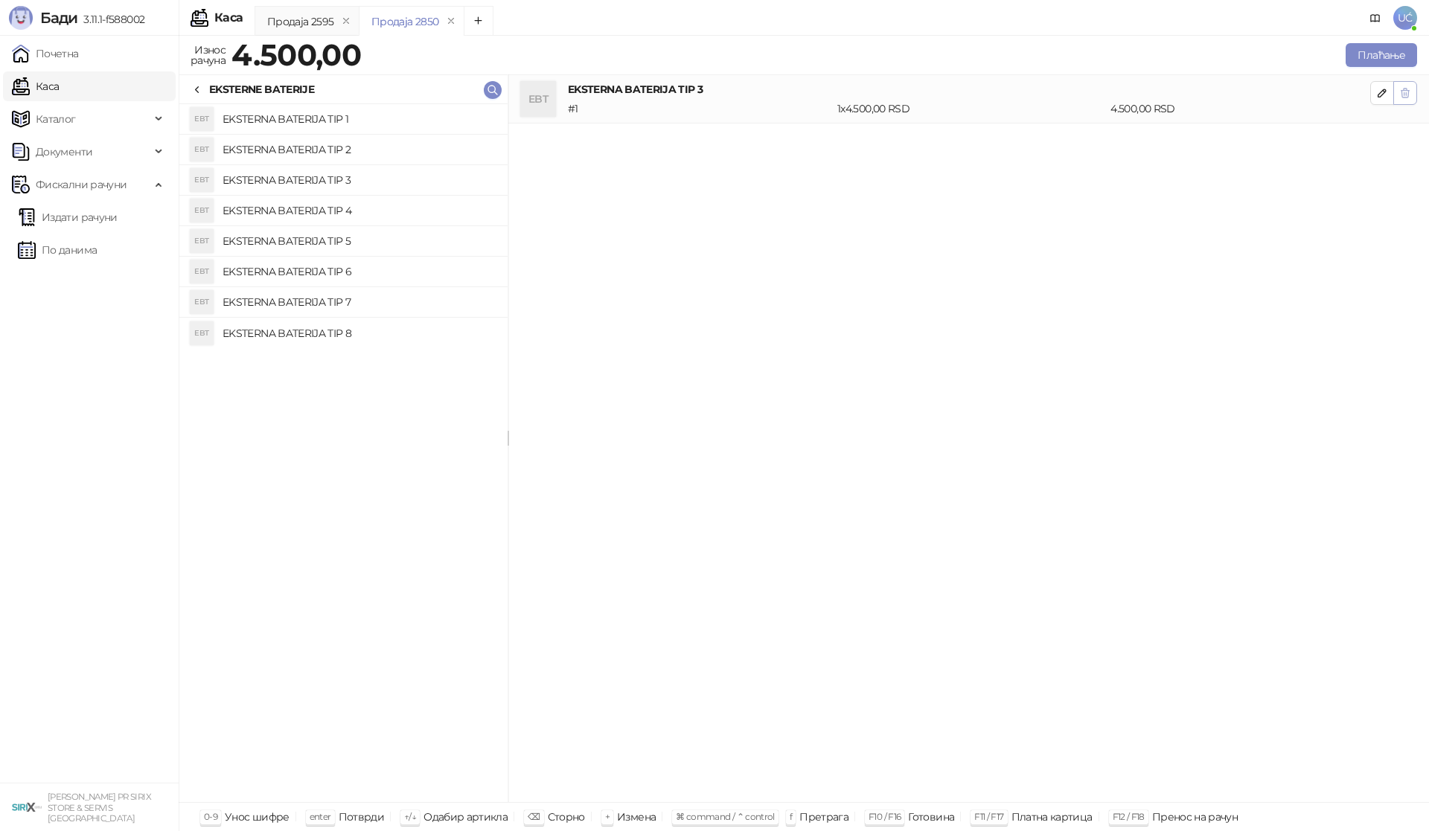
click at [1401, 89] on icon "button" at bounding box center [1405, 93] width 12 height 12
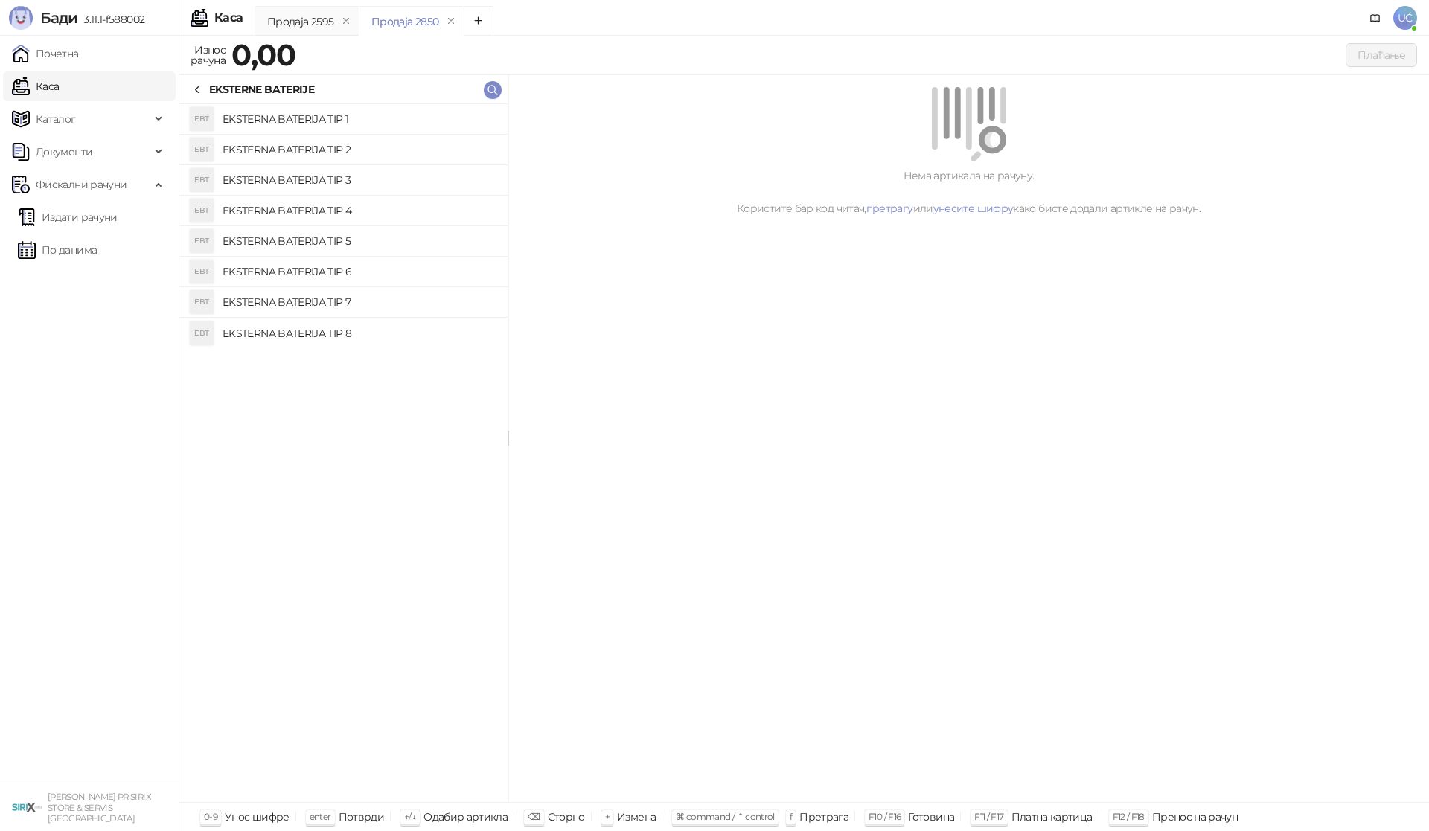
click at [375, 156] on h4 "EKSTERNA BATERIJA TIP 2" at bounding box center [359, 150] width 273 height 24
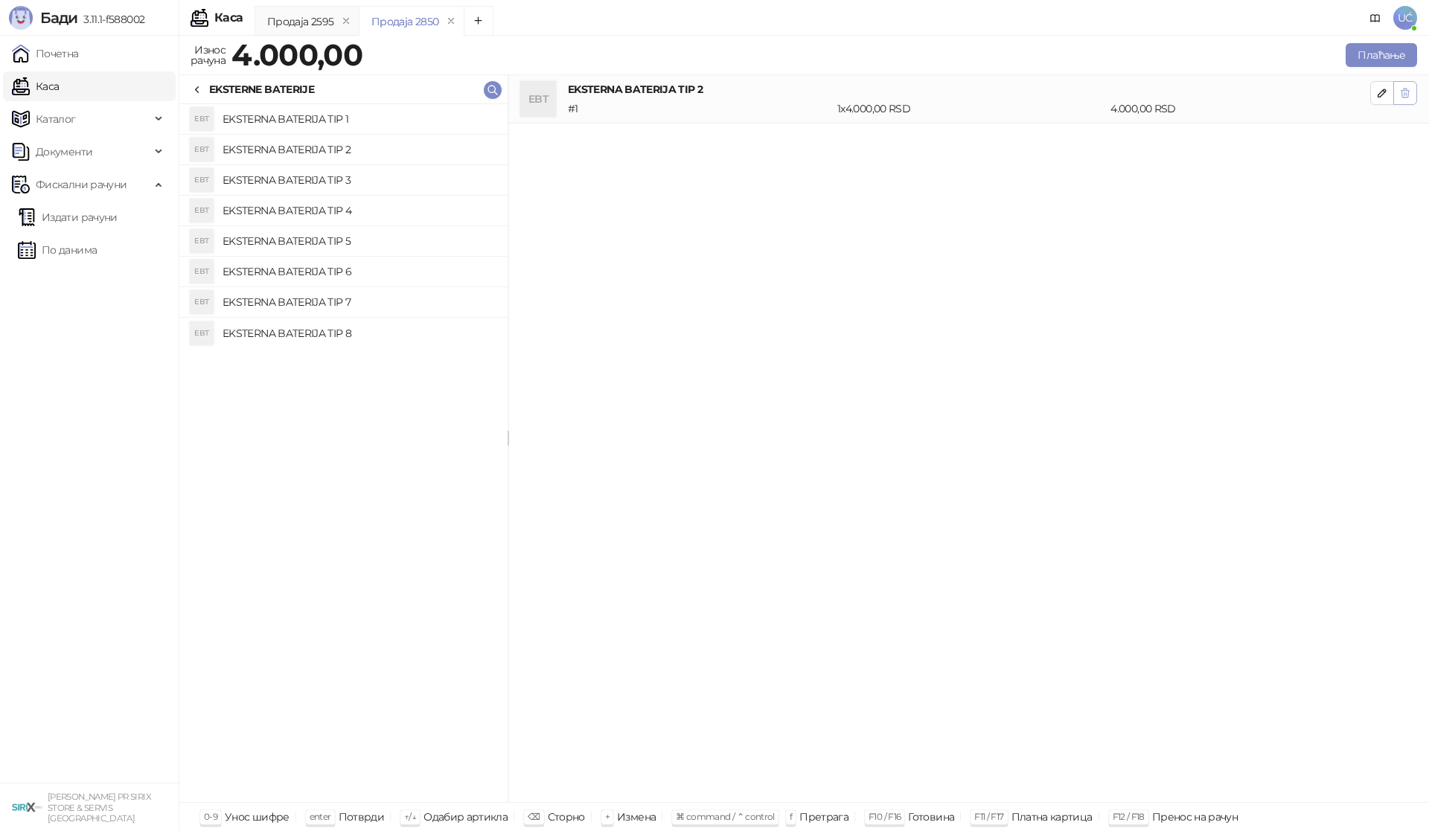
click at [1399, 92] on icon "button" at bounding box center [1405, 93] width 12 height 12
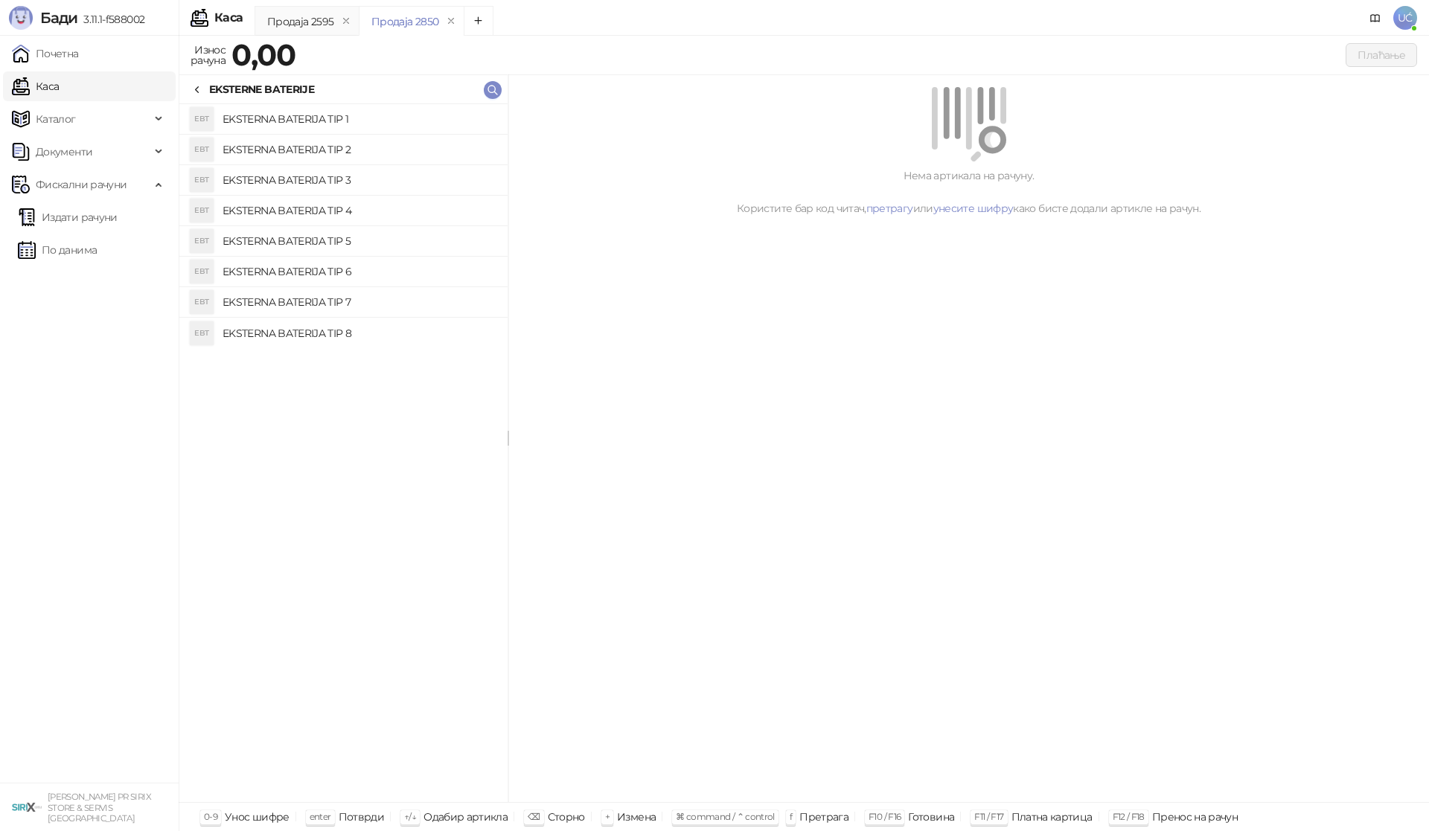
click at [348, 122] on h4 "EKSTERNA BATERIJA TIP 1" at bounding box center [359, 119] width 273 height 24
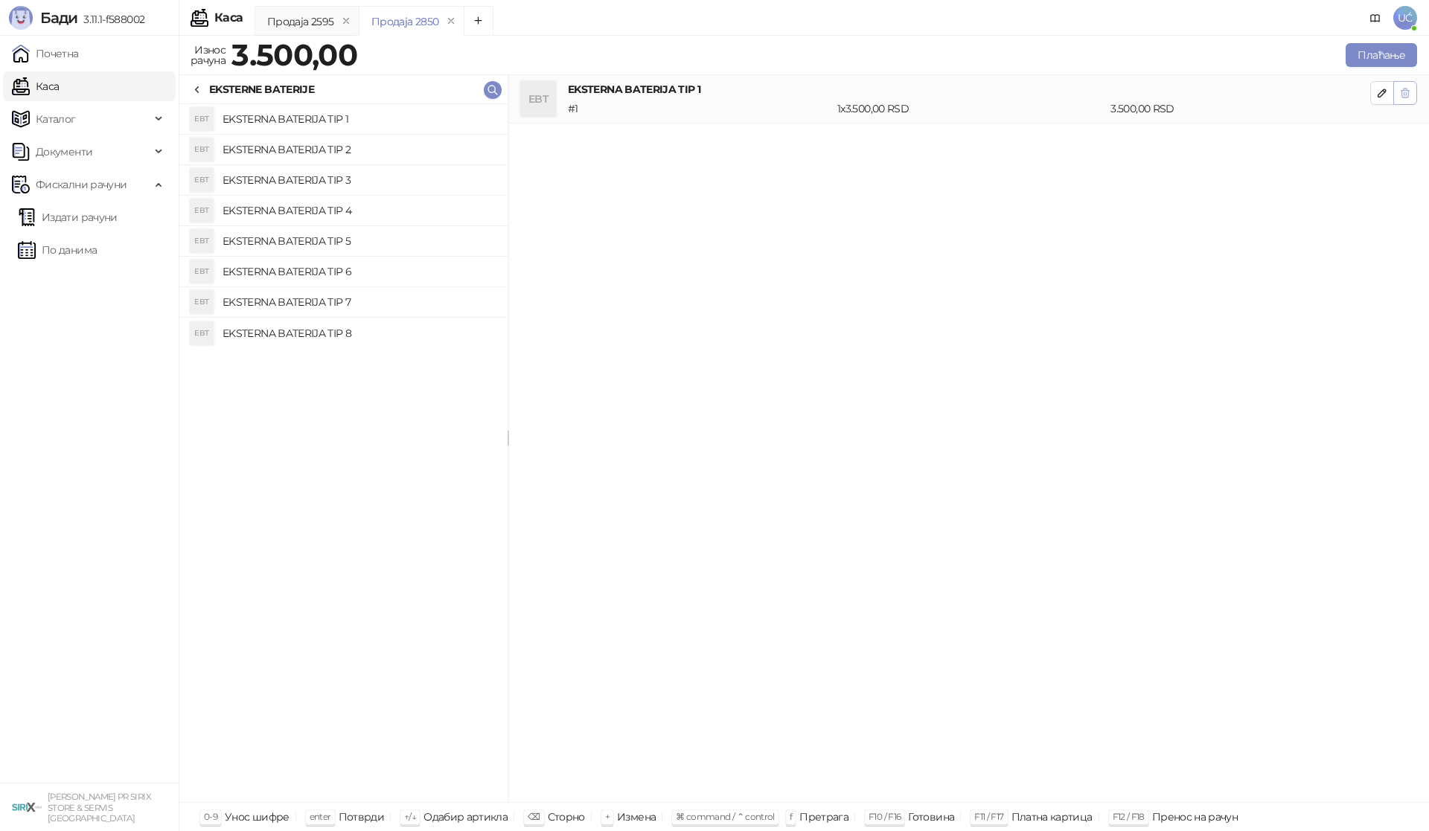
click at [1399, 89] on icon "button" at bounding box center [1405, 93] width 12 height 12
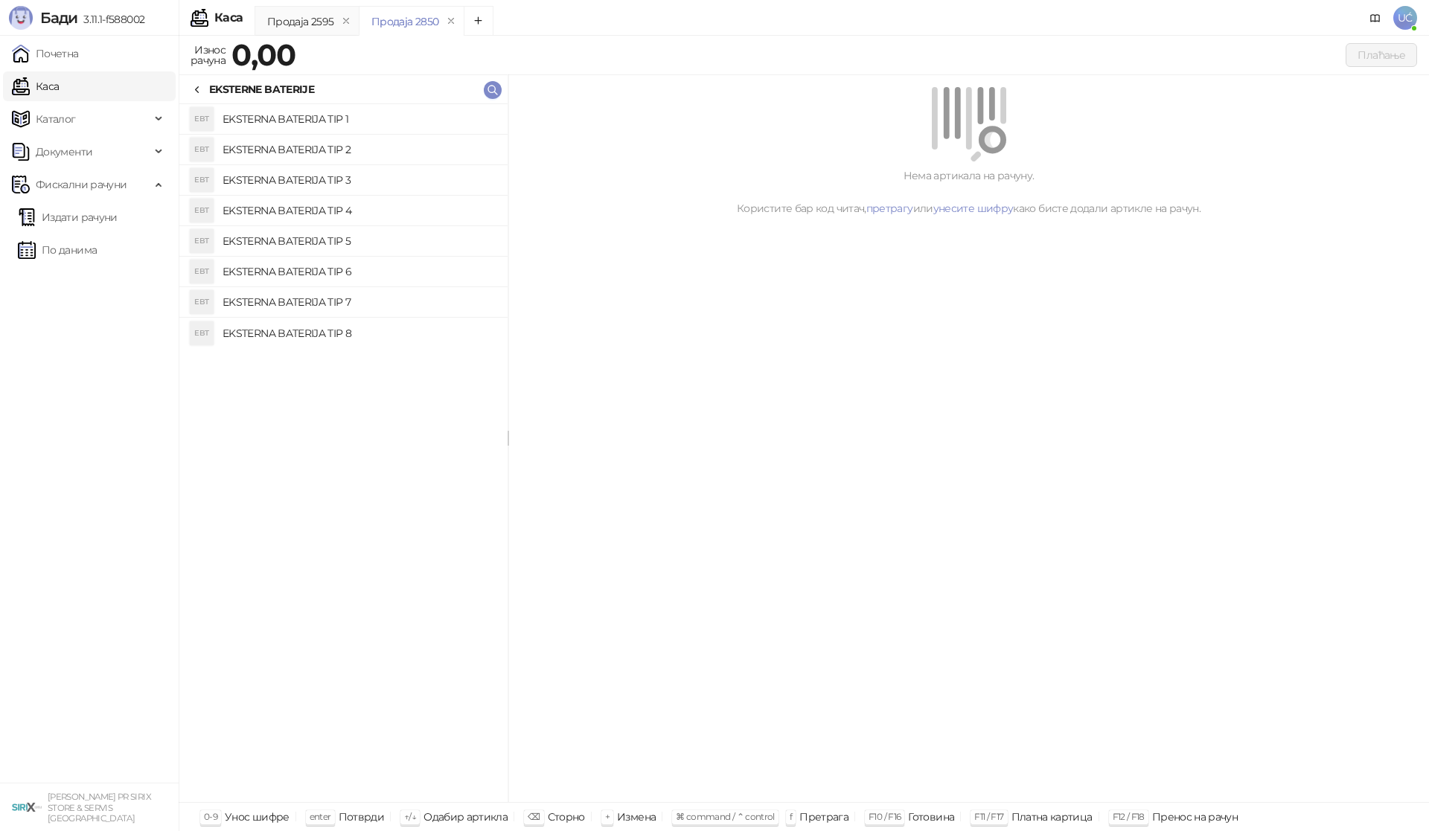
click at [330, 331] on h4 "EKSTERNA BATERIJA TIP 8" at bounding box center [359, 334] width 273 height 24
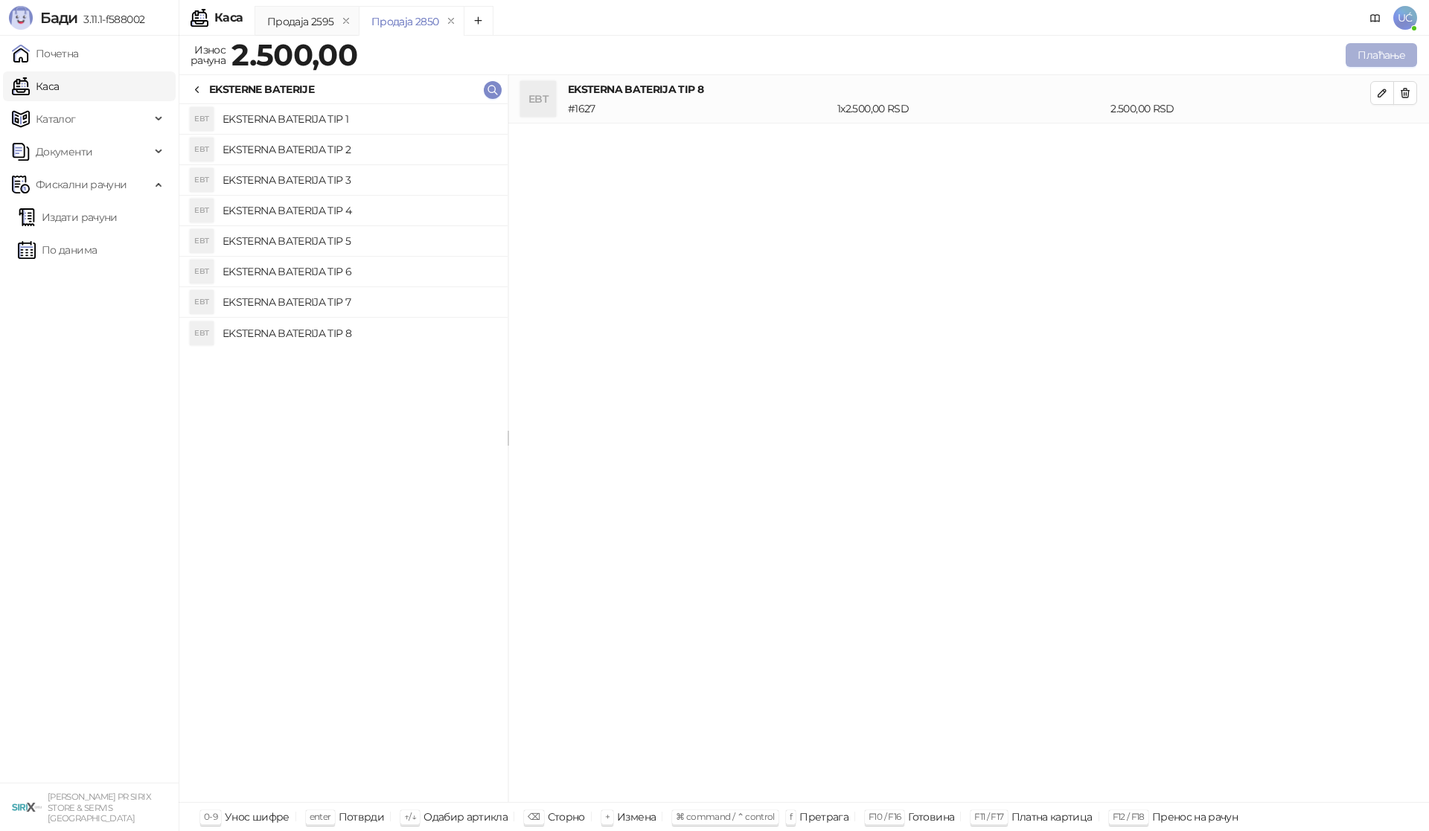
click at [1363, 54] on button "Плаћање" at bounding box center [1381, 55] width 71 height 24
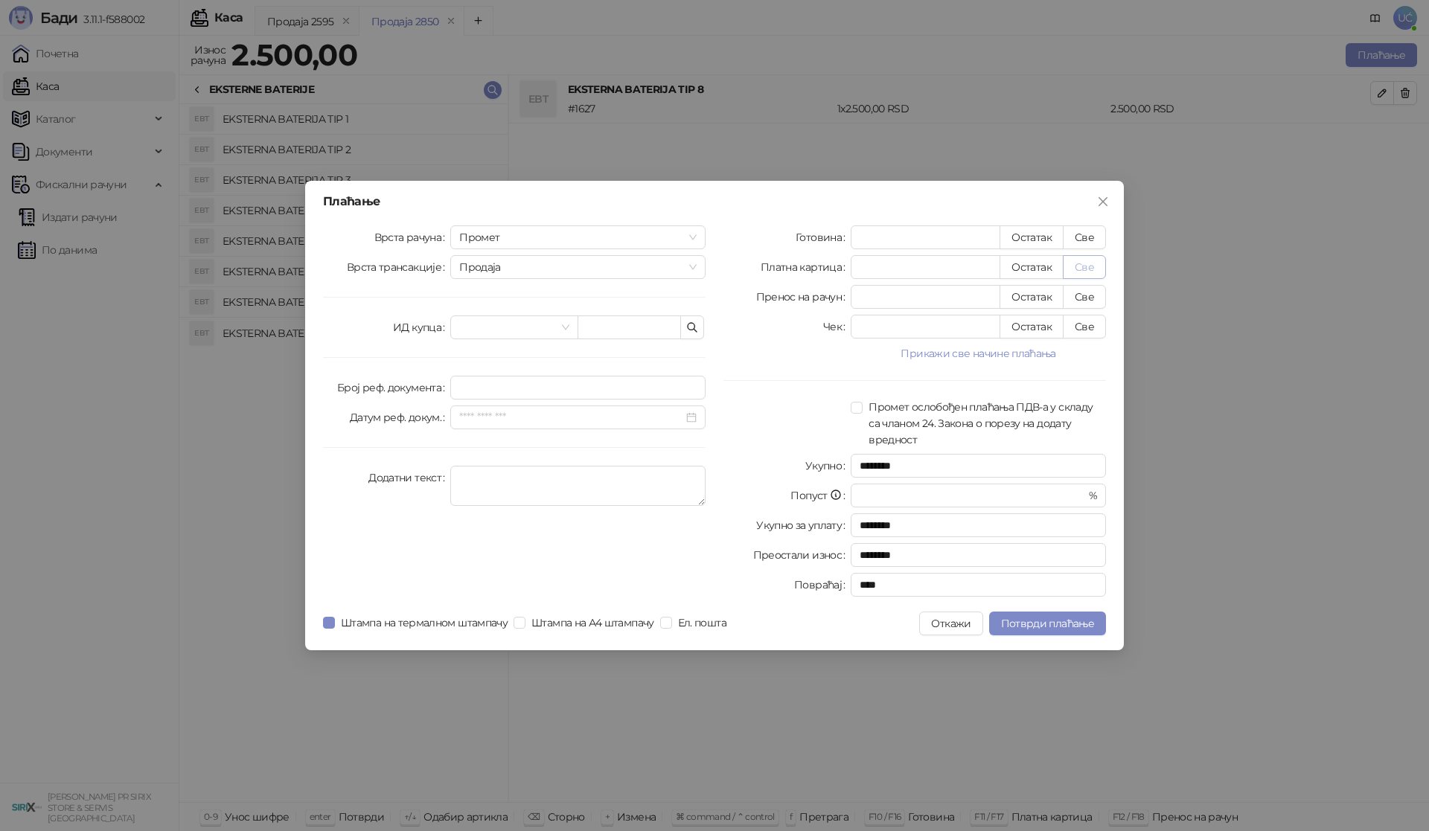
click at [1085, 269] on button "Све" at bounding box center [1084, 267] width 43 height 24
type input "****"
click at [1070, 621] on span "Потврди плаћање" at bounding box center [1047, 623] width 93 height 13
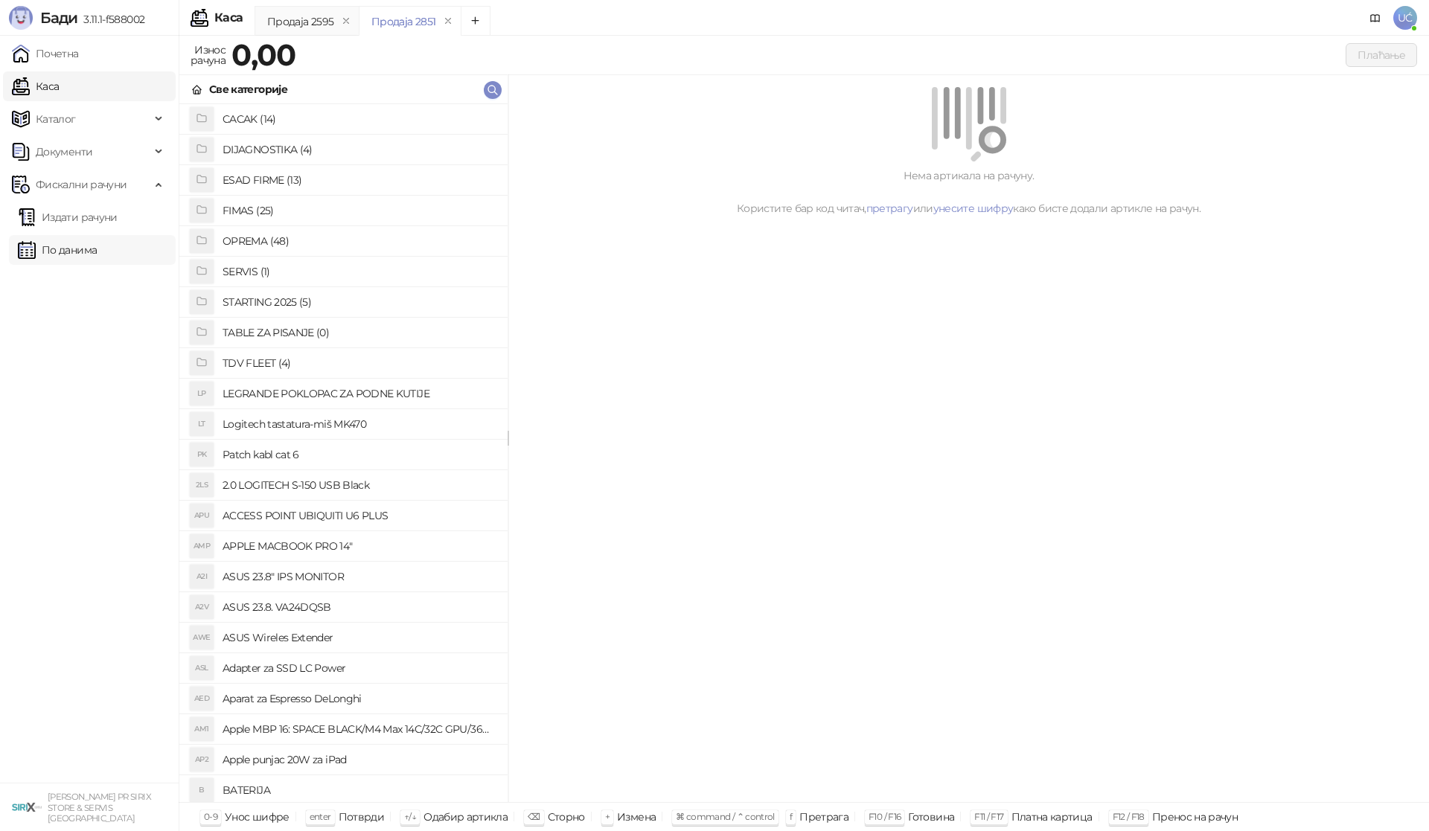
click at [72, 253] on link "По данима" at bounding box center [57, 250] width 79 height 30
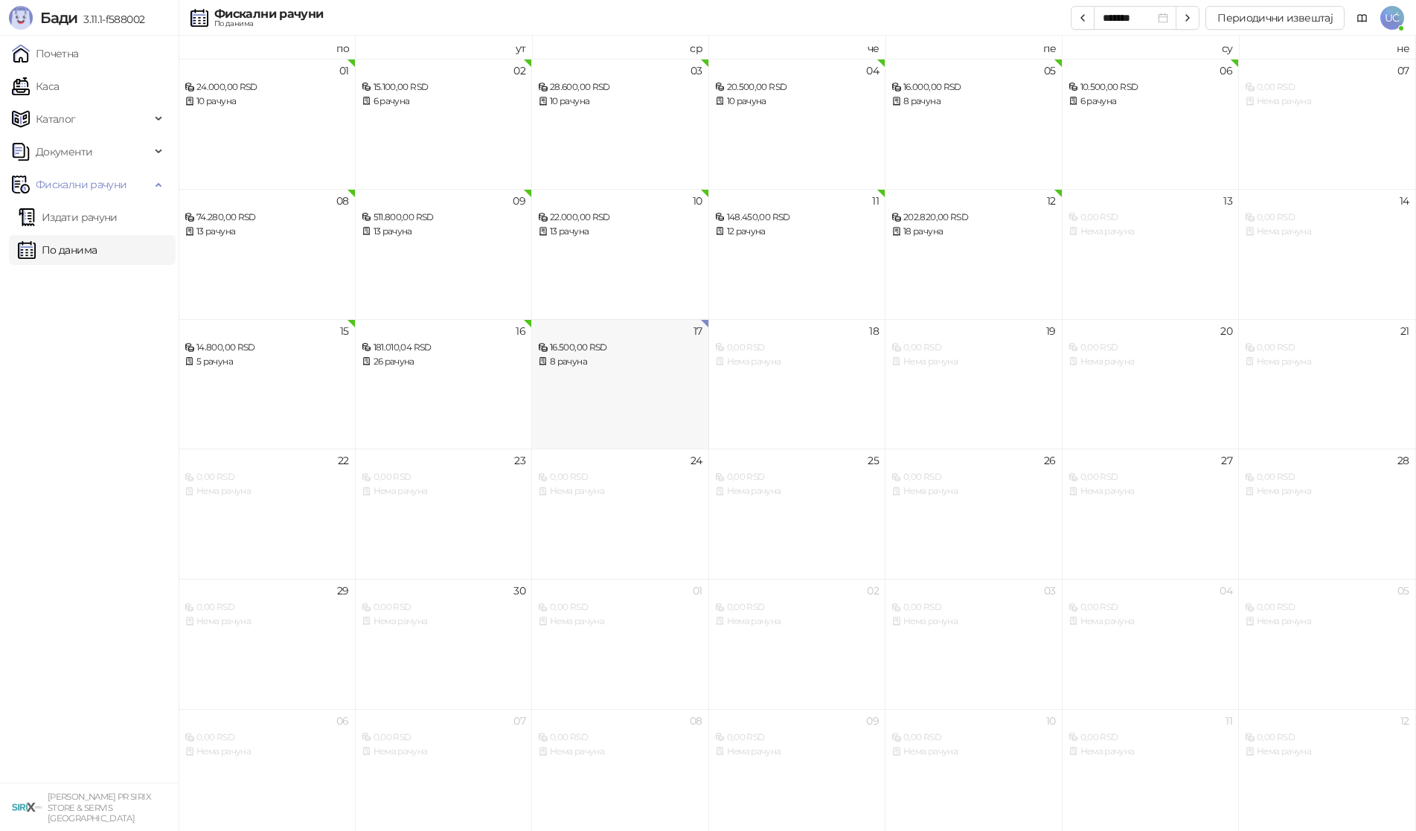
click at [656, 394] on div "17 16.500,00 RSD 8 рачуна" at bounding box center [620, 384] width 177 height 130
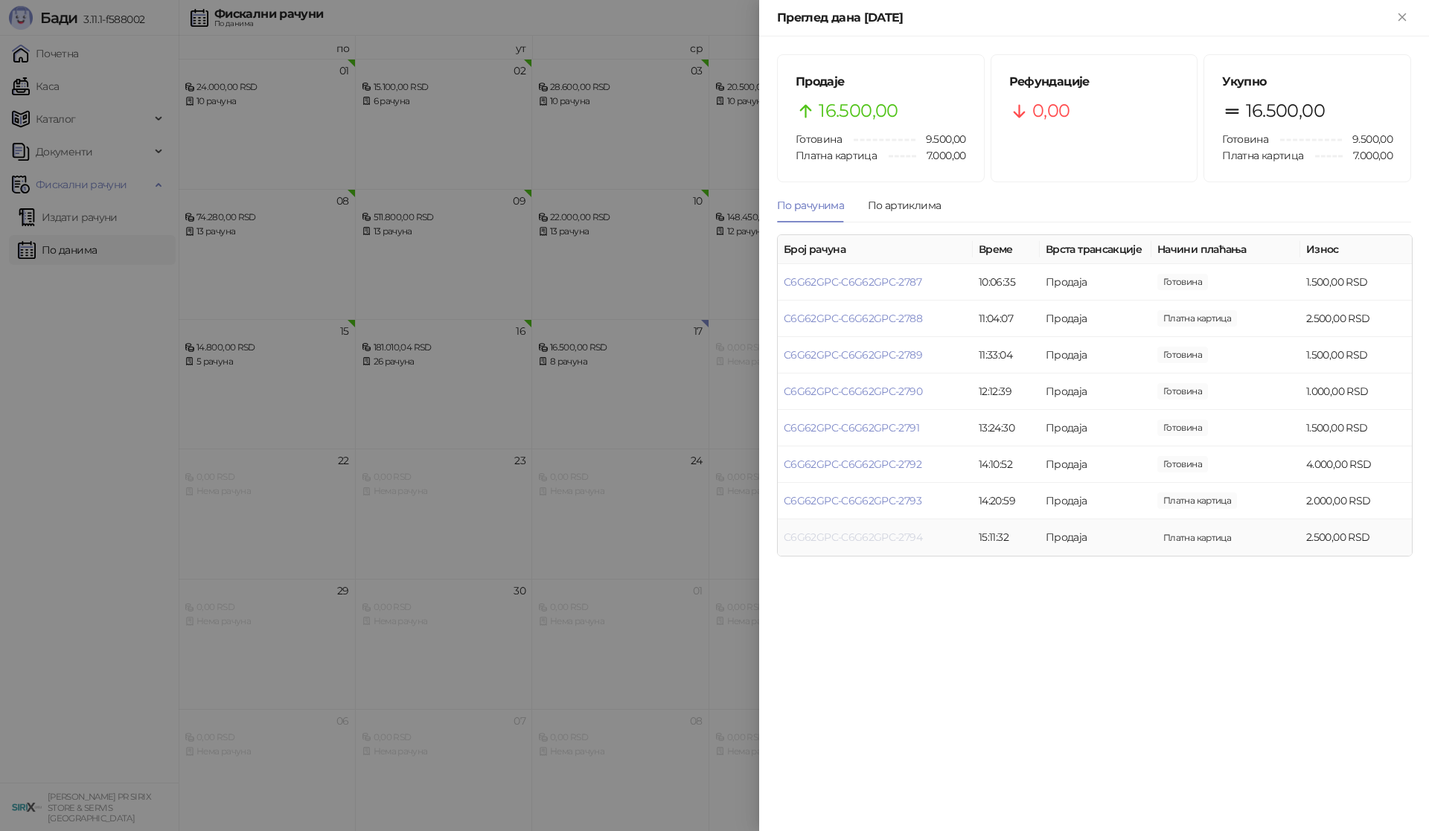
click at [916, 540] on link "C6G62GPC-C6G62GPC-2794" at bounding box center [853, 537] width 138 height 13
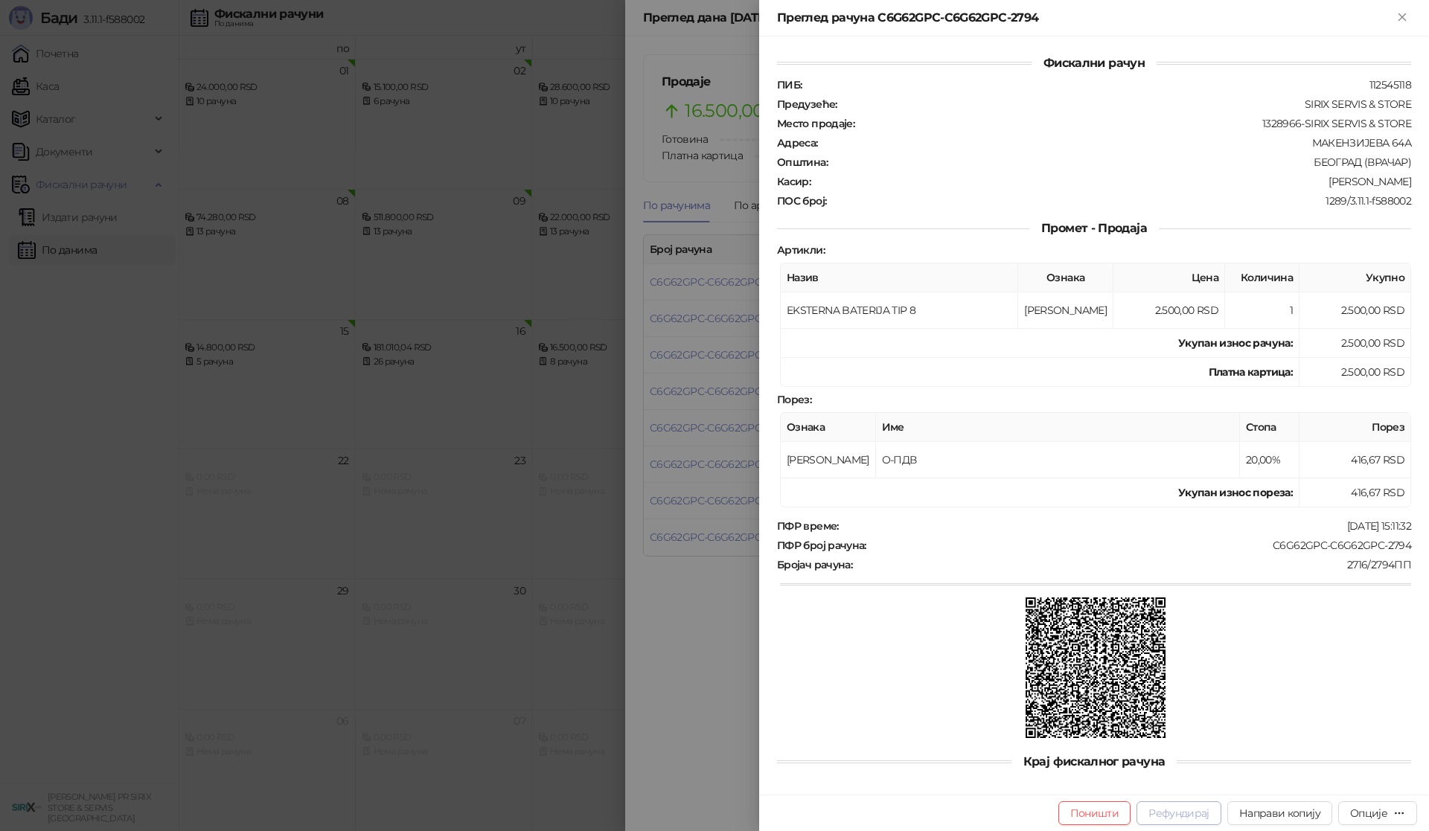
click at [1186, 809] on button "Рефундирај" at bounding box center [1179, 814] width 85 height 24
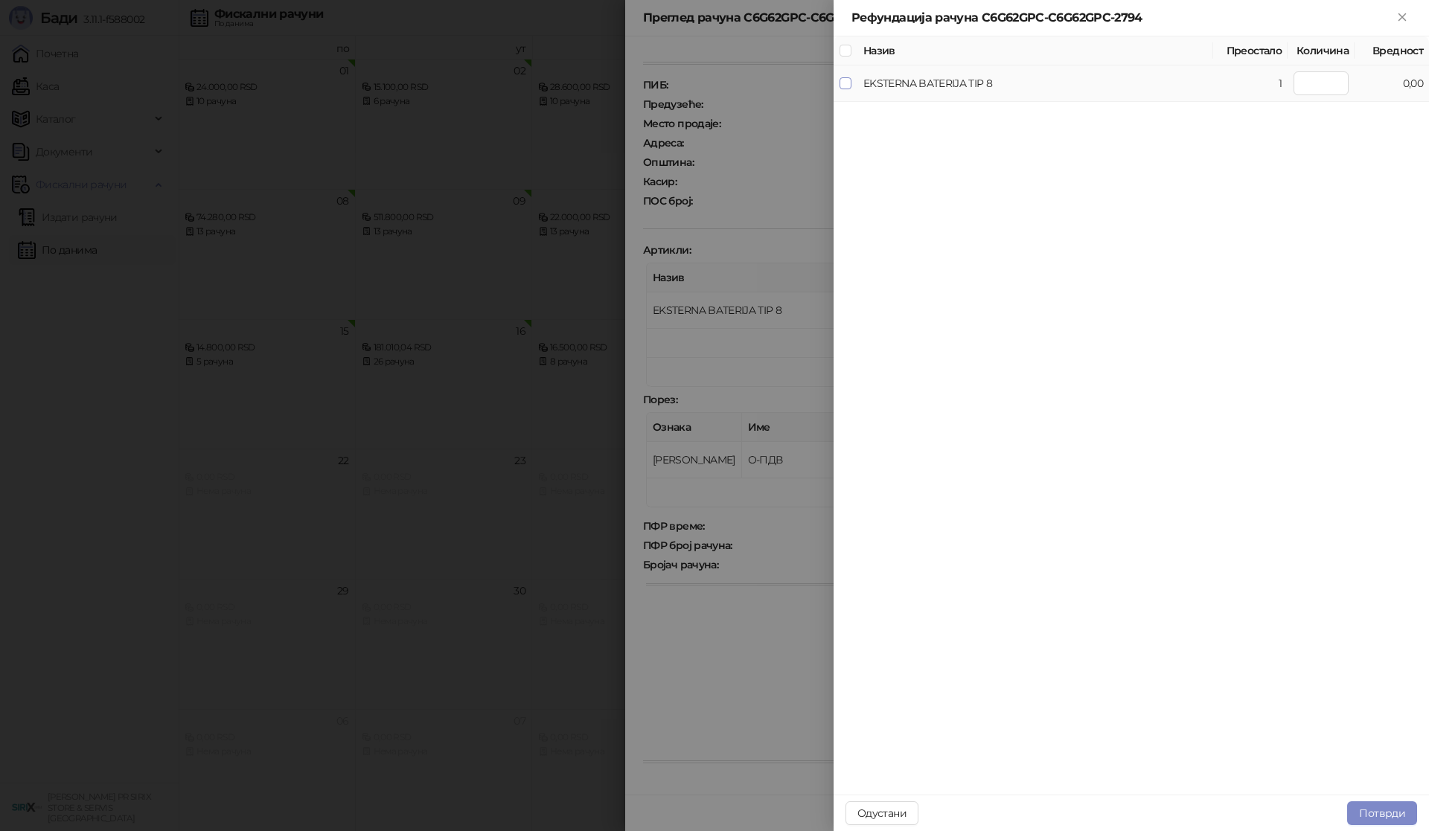
type input "*"
click at [1378, 811] on button "Потврди" at bounding box center [1382, 814] width 70 height 24
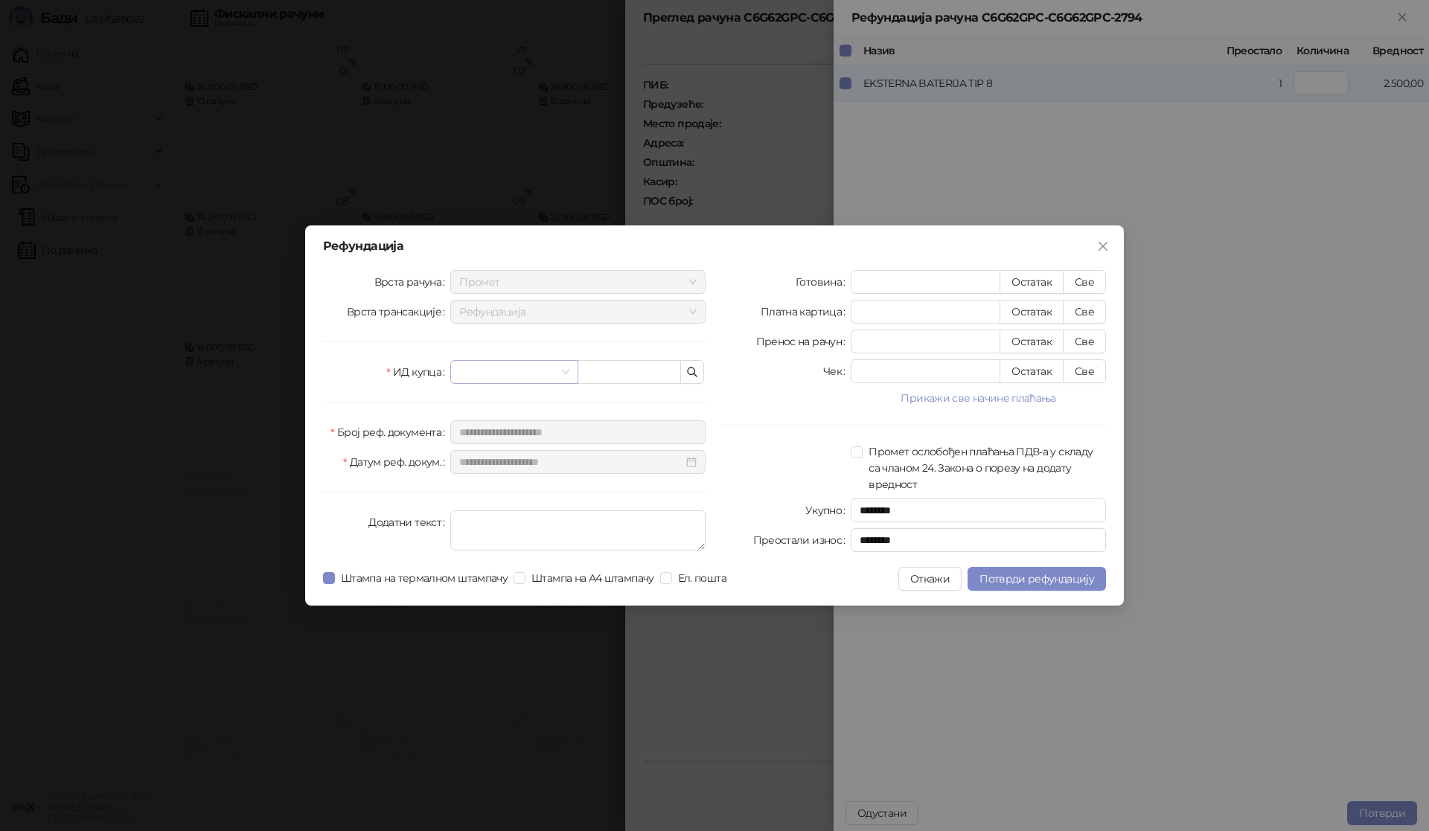
click at [566, 377] on span at bounding box center [513, 372] width 109 height 22
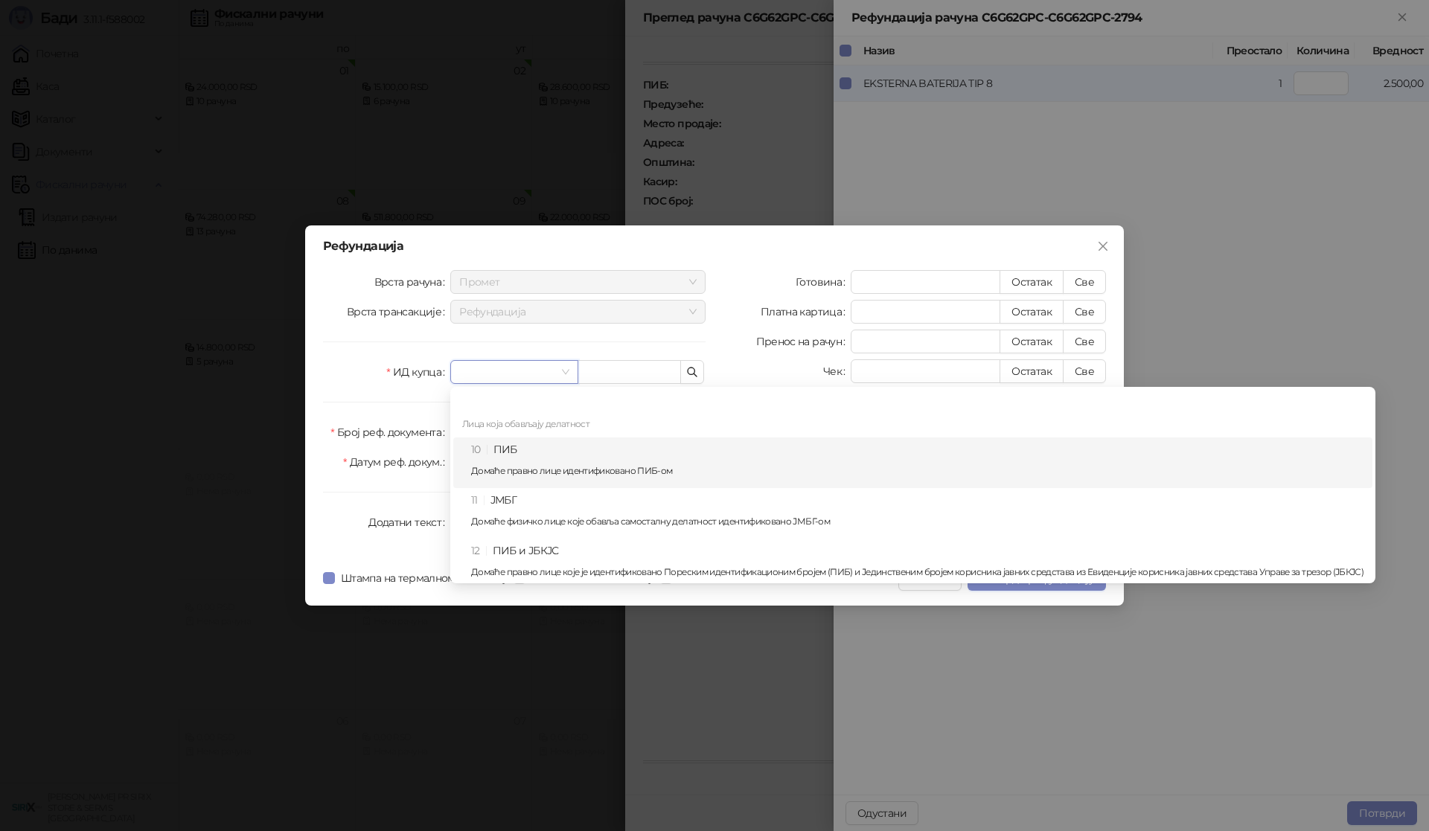
click at [511, 445] on div "10 ПИБ Домаће правно лице идентификовано ПИБ-ом" at bounding box center [917, 462] width 892 height 43
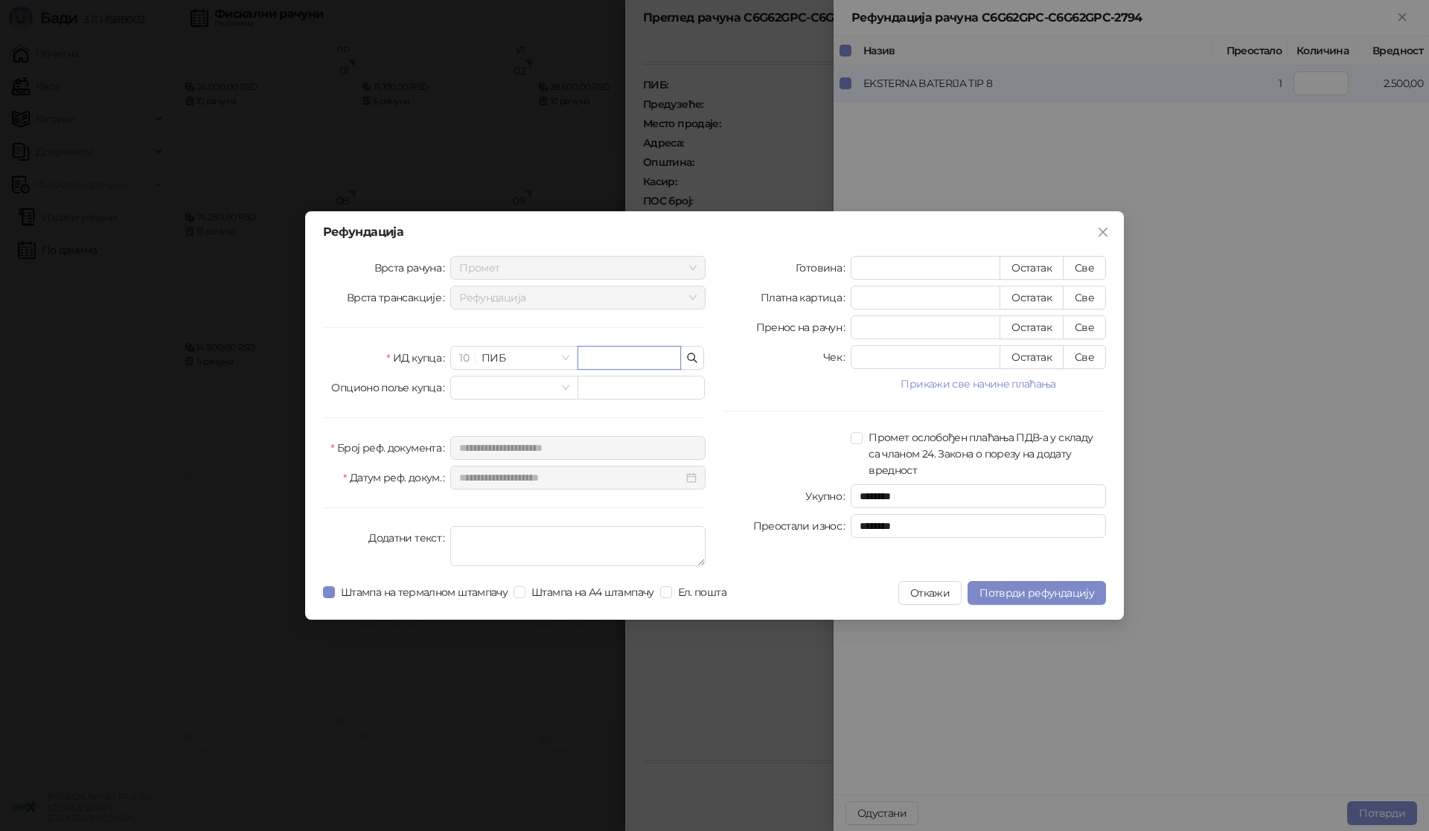
click at [628, 361] on input "text" at bounding box center [629, 358] width 103 height 24
type input "*******"
click at [1090, 263] on button "Све" at bounding box center [1084, 268] width 43 height 24
type input "****"
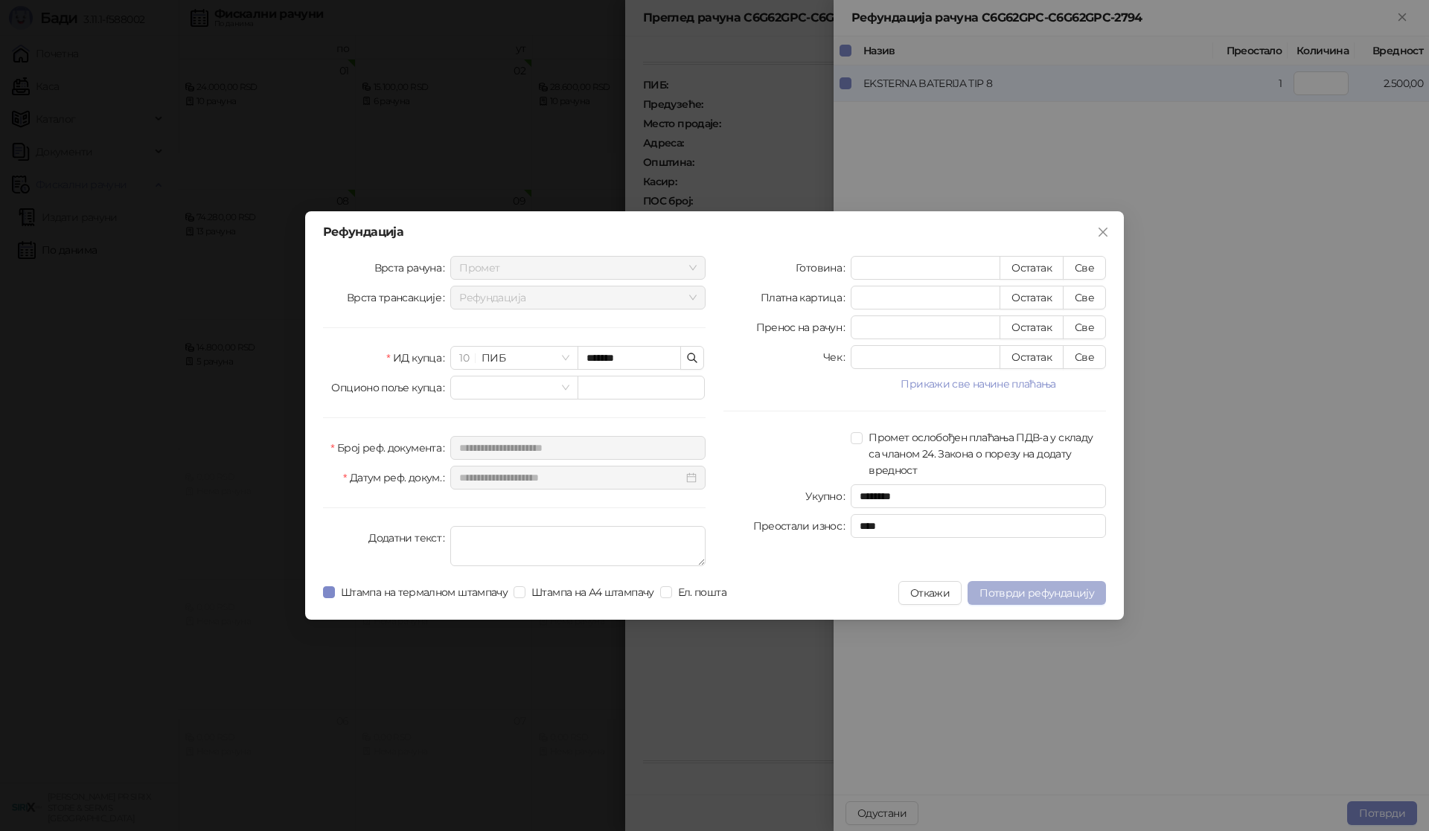
click at [1034, 595] on span "Потврди рефундацију" at bounding box center [1036, 593] width 115 height 13
